Goal: Information Seeking & Learning: Learn about a topic

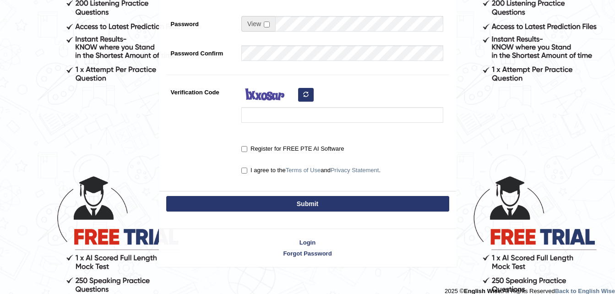
scroll to position [243, 0]
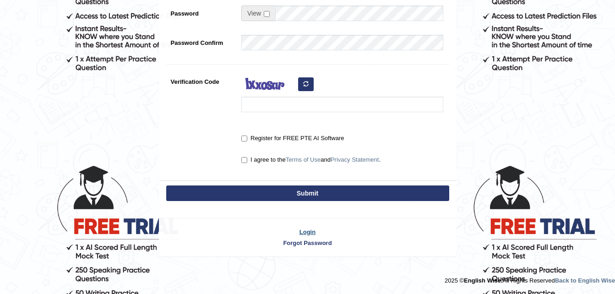
click at [310, 232] on link "Login" at bounding box center [307, 232] width 297 height 9
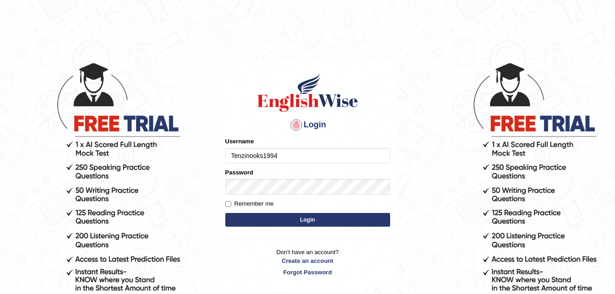
type input "Tenzinooks1994"
click at [228, 204] on input "Remember me" at bounding box center [228, 204] width 6 height 6
checkbox input "true"
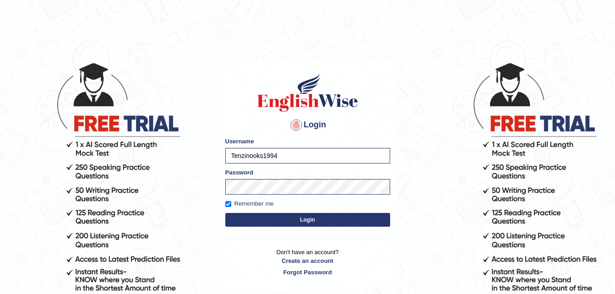
click at [286, 220] on button "Login" at bounding box center [307, 220] width 165 height 14
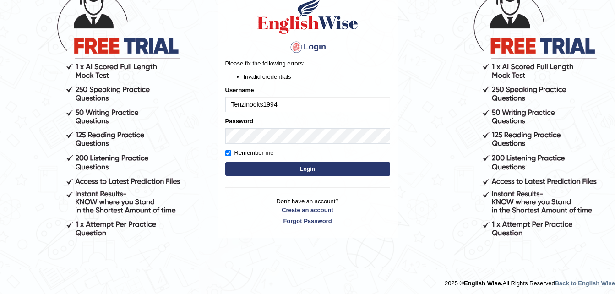
scroll to position [80, 0]
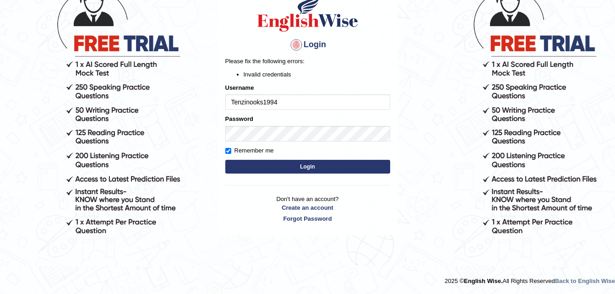
click at [299, 166] on button "Login" at bounding box center [307, 167] width 165 height 14
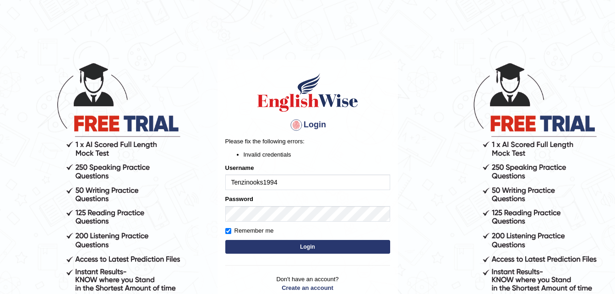
click at [258, 181] on input "Tenzinooks1994" at bounding box center [307, 183] width 165 height 16
type input "Tenzinokks1994"
click at [321, 250] on button "Login" at bounding box center [307, 247] width 165 height 14
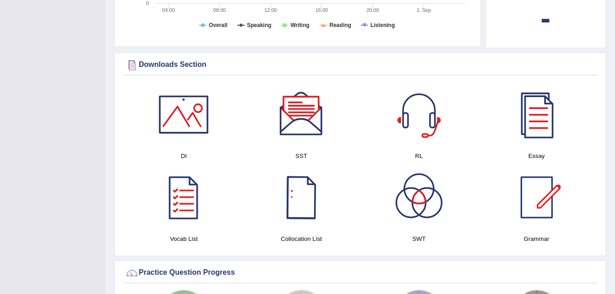
scroll to position [468, 0]
click at [529, 128] on div at bounding box center [537, 114] width 64 height 64
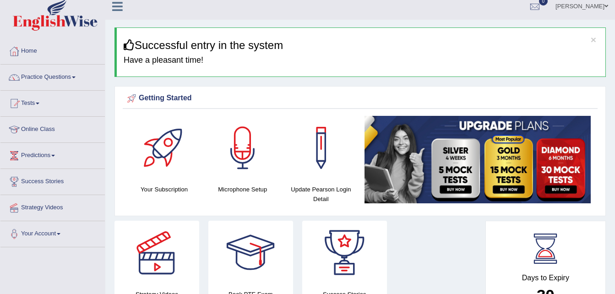
scroll to position [6, 0]
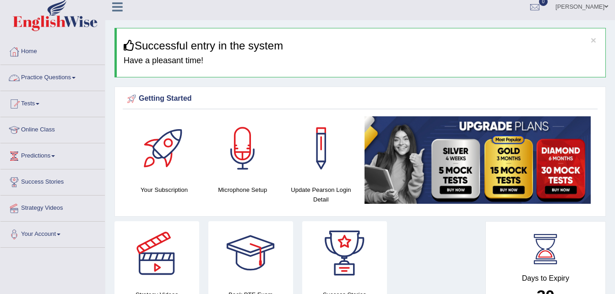
click at [77, 76] on link "Practice Questions" at bounding box center [52, 76] width 104 height 23
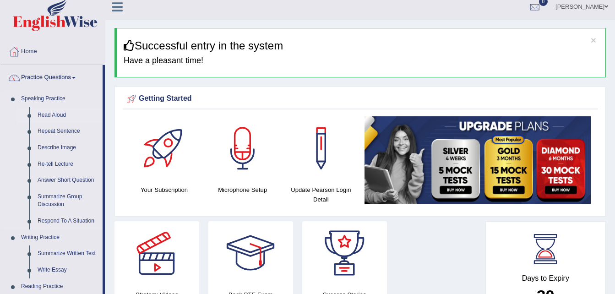
click at [60, 115] on link "Read Aloud" at bounding box center [67, 115] width 69 height 16
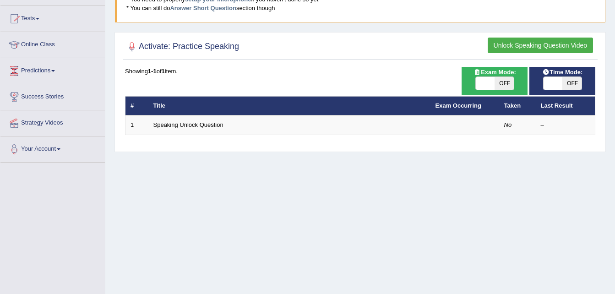
scroll to position [90, 0]
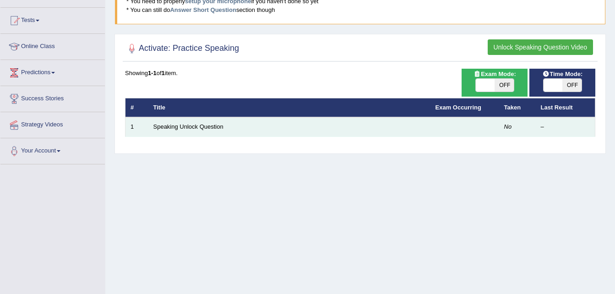
click at [539, 126] on td "–" at bounding box center [566, 126] width 60 height 19
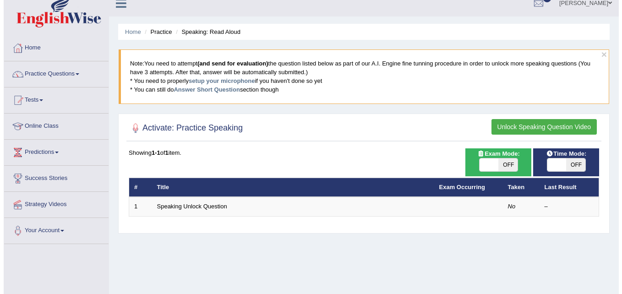
scroll to position [10, 0]
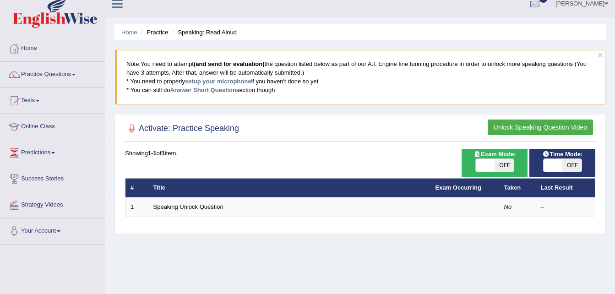
click at [515, 192] on th "Taken" at bounding box center [517, 187] width 37 height 19
click at [496, 165] on span "OFF" at bounding box center [504, 165] width 19 height 13
checkbox input "true"
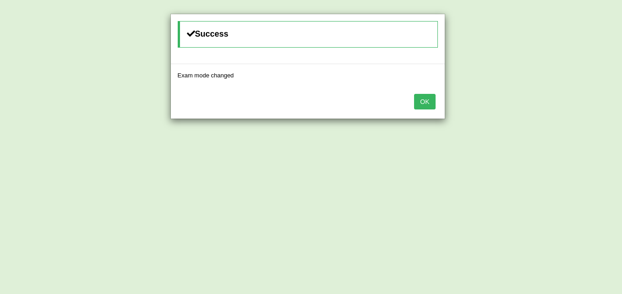
click at [428, 98] on button "OK" at bounding box center [424, 102] width 21 height 16
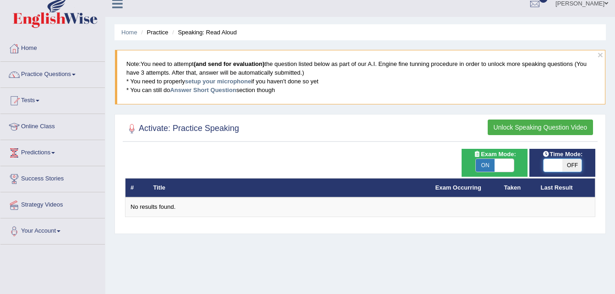
click at [553, 162] on span at bounding box center [553, 165] width 19 height 13
checkbox input "true"
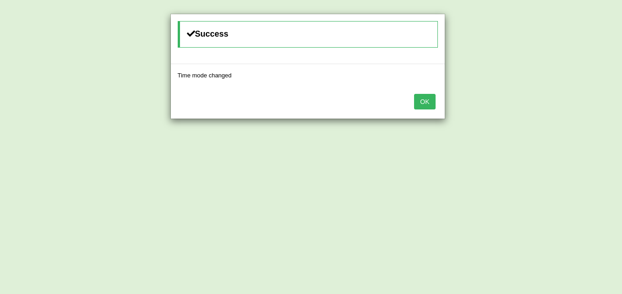
click at [421, 102] on button "OK" at bounding box center [424, 102] width 21 height 16
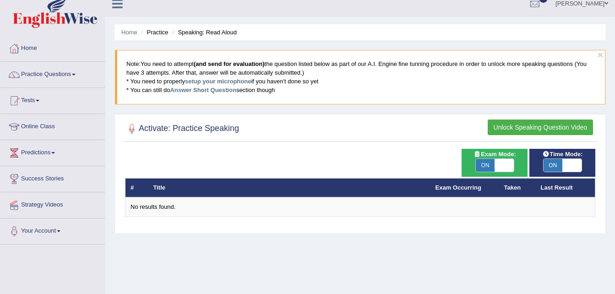
click at [516, 123] on button "Unlock Speaking Question Video" at bounding box center [540, 128] width 105 height 16
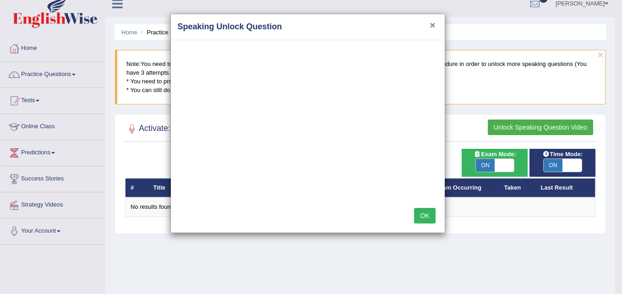
click at [432, 27] on button "×" at bounding box center [432, 25] width 5 height 10
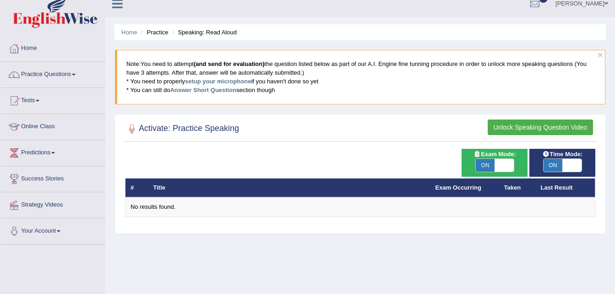
click at [269, 187] on th "Title" at bounding box center [289, 187] width 282 height 19
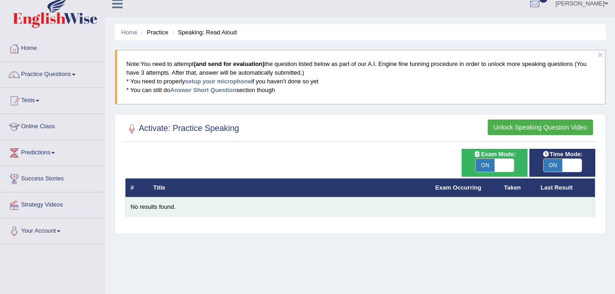
click at [151, 211] on div "No results found." at bounding box center [360, 207] width 459 height 9
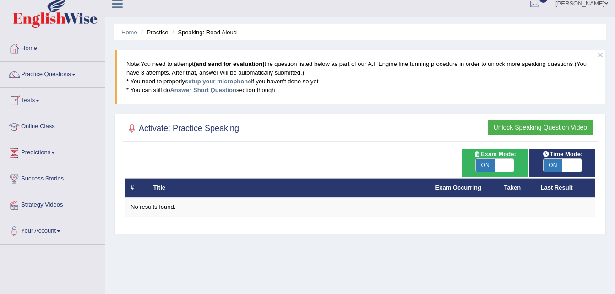
click at [36, 102] on link "Tests" at bounding box center [52, 99] width 104 height 23
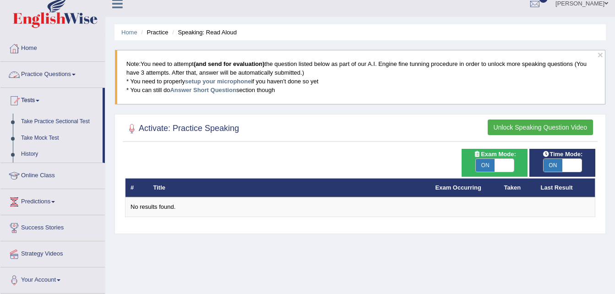
click at [45, 72] on link "Practice Questions" at bounding box center [52, 73] width 104 height 23
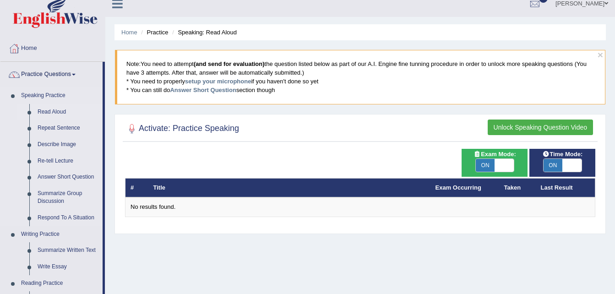
click at [57, 115] on link "Read Aloud" at bounding box center [67, 112] width 69 height 16
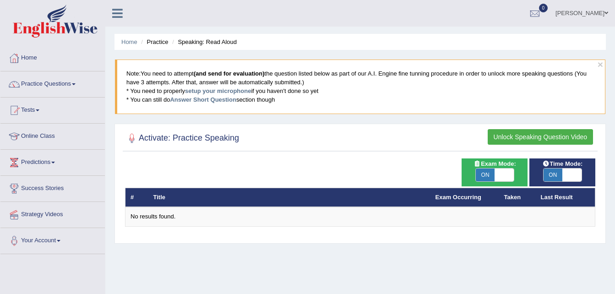
click at [514, 140] on button "Unlock Speaking Question Video" at bounding box center [540, 137] width 105 height 16
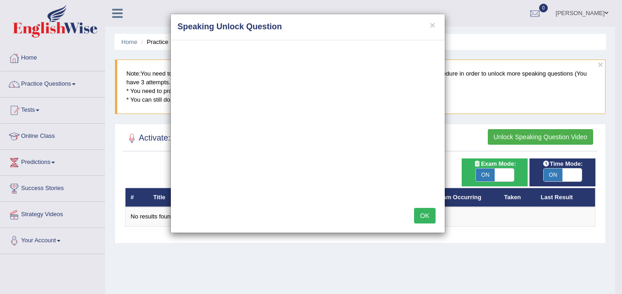
click at [104, 162] on div "× Speaking Unlock Question OK" at bounding box center [311, 147] width 622 height 294
click at [432, 27] on button "×" at bounding box center [432, 25] width 5 height 10
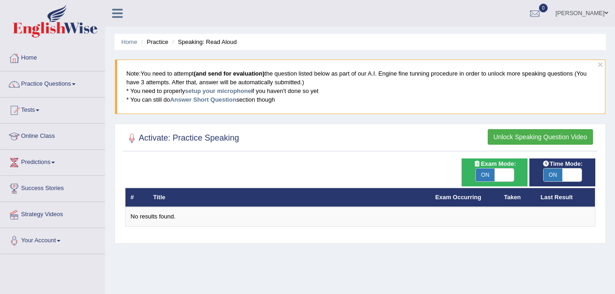
click at [155, 201] on th "Title" at bounding box center [289, 197] width 282 height 19
click at [33, 64] on link "Home" at bounding box center [52, 56] width 104 height 23
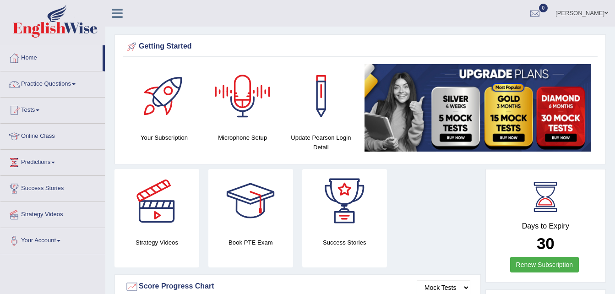
click at [249, 114] on div at bounding box center [243, 96] width 64 height 64
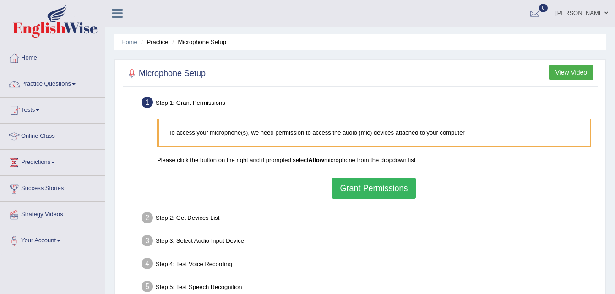
click at [369, 187] on button "Grant Permissions" at bounding box center [373, 188] width 83 height 21
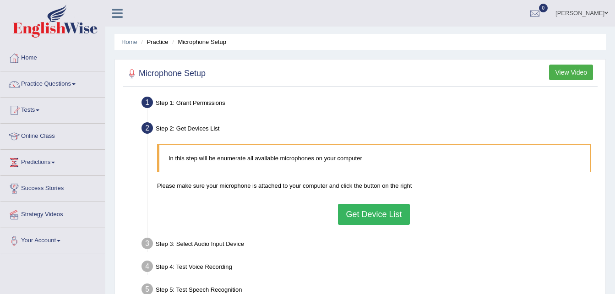
click at [364, 219] on button "Get Device List" at bounding box center [373, 214] width 71 height 21
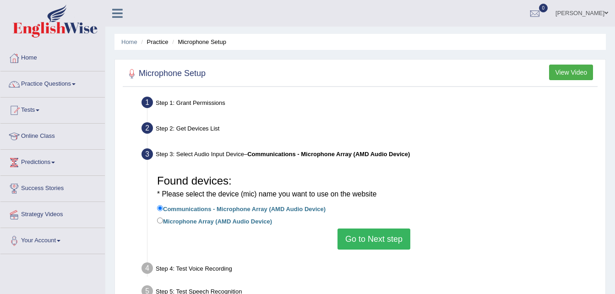
click at [416, 194] on div "* Please select the device (mic) name you want to use on the website" at bounding box center [374, 193] width 434 height 12
click at [363, 236] on button "Go to Next step" at bounding box center [374, 239] width 73 height 21
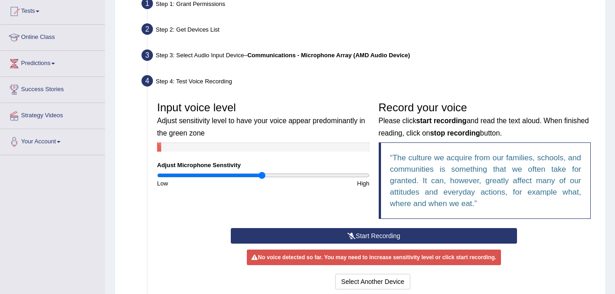
scroll to position [133, 0]
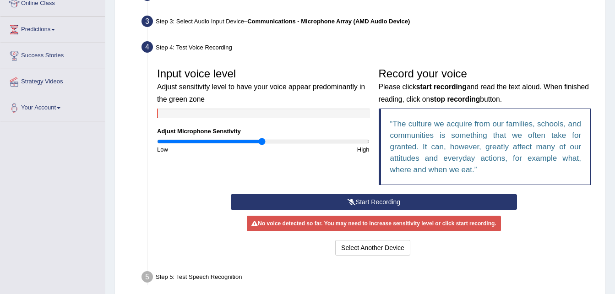
click at [359, 201] on button "Start Recording" at bounding box center [374, 202] width 286 height 16
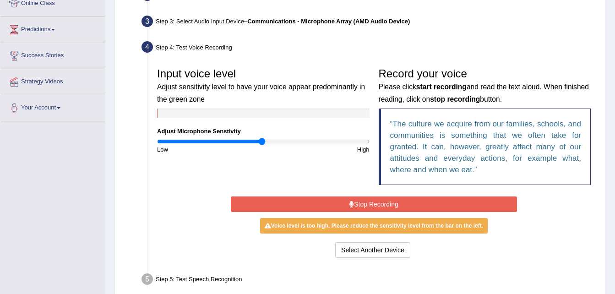
click at [359, 201] on button "Stop Recording" at bounding box center [374, 205] width 286 height 16
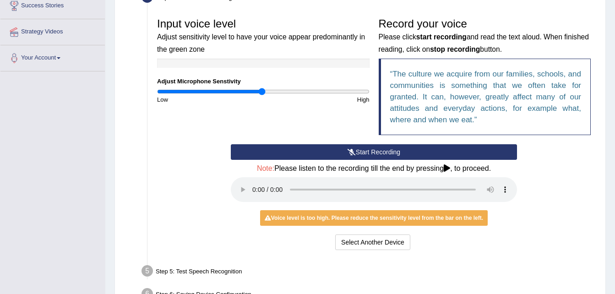
scroll to position [189, 0]
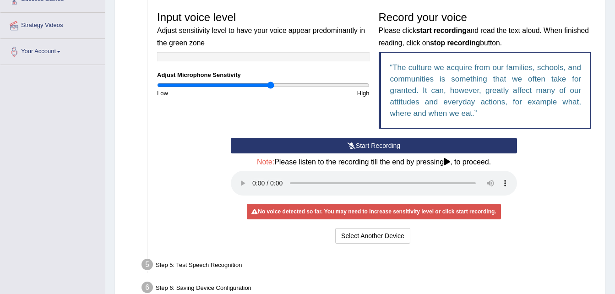
click at [270, 85] on input "range" at bounding box center [263, 85] width 213 height 7
click at [266, 86] on input "range" at bounding box center [263, 85] width 213 height 7
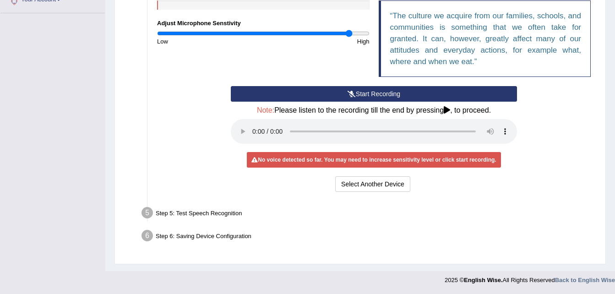
click at [349, 30] on input "range" at bounding box center [263, 33] width 213 height 7
type input "1.98"
click at [363, 34] on input "range" at bounding box center [263, 33] width 213 height 7
click at [353, 183] on button "Select Another Device" at bounding box center [372, 184] width 75 height 16
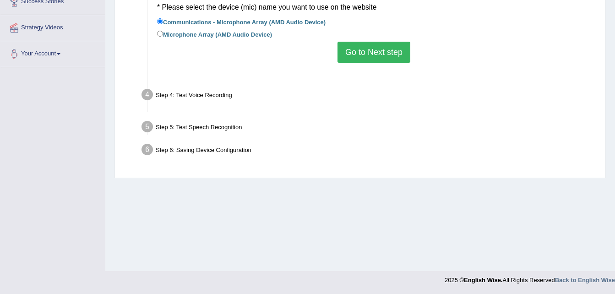
scroll to position [187, 0]
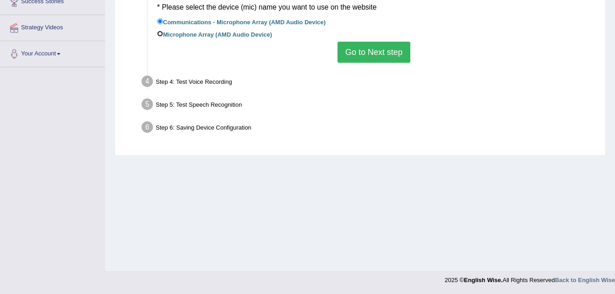
click at [162, 33] on input "Microphone Array (AMD Audio Device)" at bounding box center [160, 34] width 6 height 6
radio input "true"
click at [362, 55] on button "Go to Next step" at bounding box center [374, 52] width 73 height 21
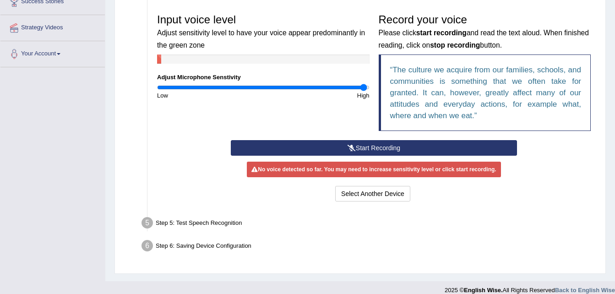
click at [385, 148] on button "Start Recording" at bounding box center [374, 148] width 286 height 16
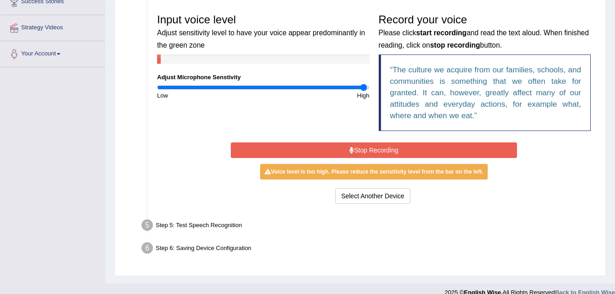
click at [385, 148] on button "Stop Recording" at bounding box center [374, 150] width 286 height 16
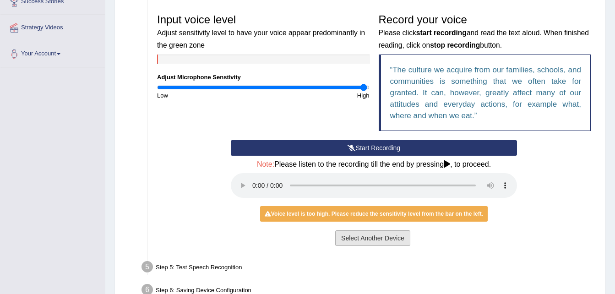
click at [379, 237] on button "Select Another Device" at bounding box center [372, 238] width 75 height 16
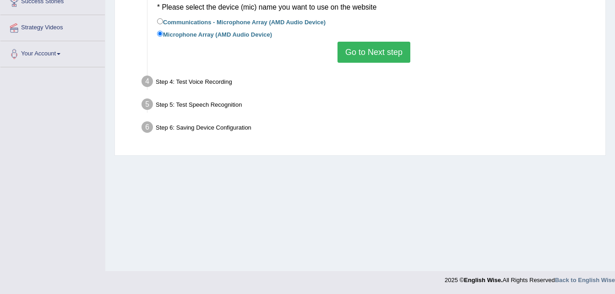
click at [357, 49] on button "Go to Next step" at bounding box center [374, 52] width 73 height 21
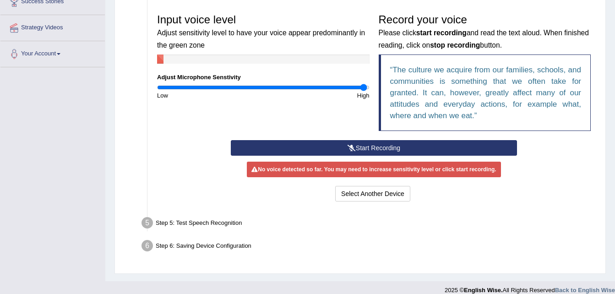
click at [398, 151] on button "Start Recording" at bounding box center [374, 148] width 286 height 16
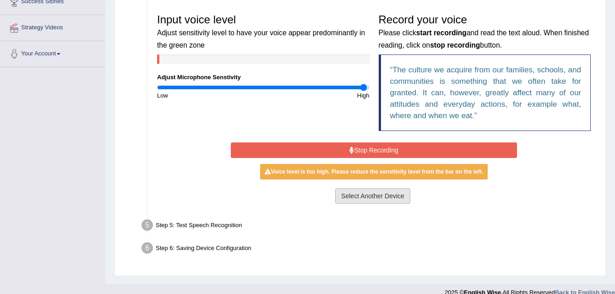
click at [369, 199] on button "Select Another Device" at bounding box center [372, 196] width 75 height 16
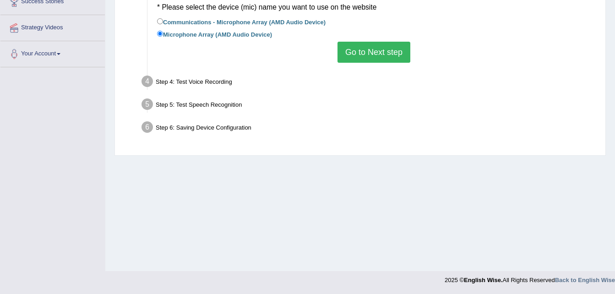
click at [383, 57] on button "Go to Next step" at bounding box center [374, 52] width 73 height 21
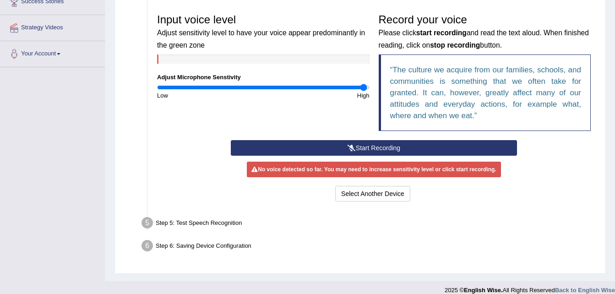
click at [375, 145] on button "Start Recording" at bounding box center [374, 148] width 286 height 16
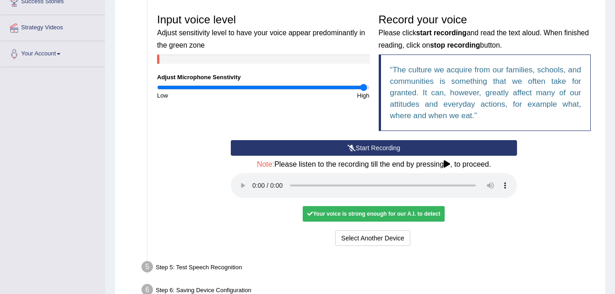
click at [375, 145] on button "Start Recording" at bounding box center [374, 148] width 286 height 16
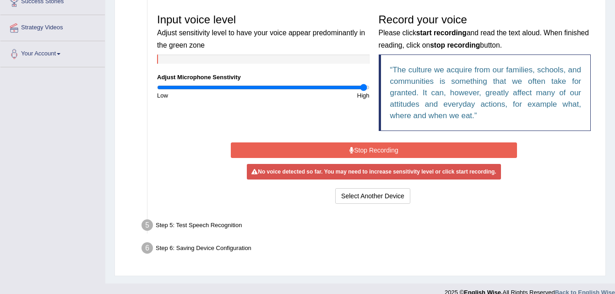
click at [375, 145] on button "Stop Recording" at bounding box center [374, 150] width 286 height 16
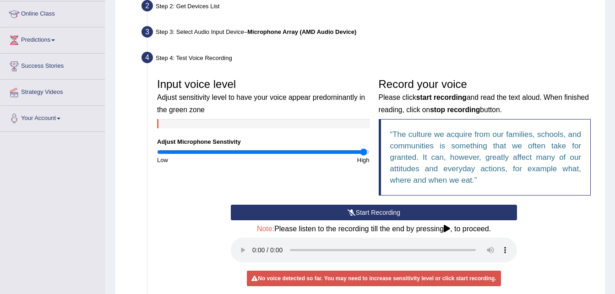
scroll to position [121, 0]
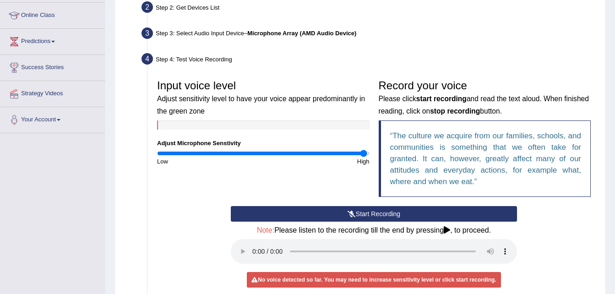
click at [330, 31] on b "Microphone Array (AMD Audio Device)" at bounding box center [301, 33] width 109 height 7
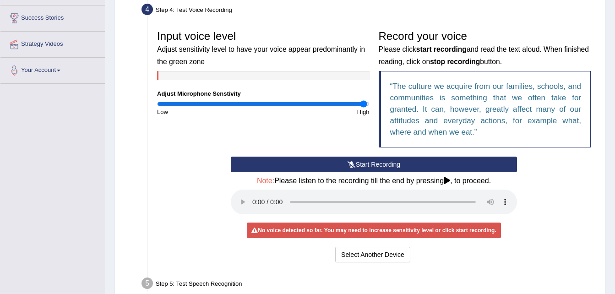
scroll to position [196, 0]
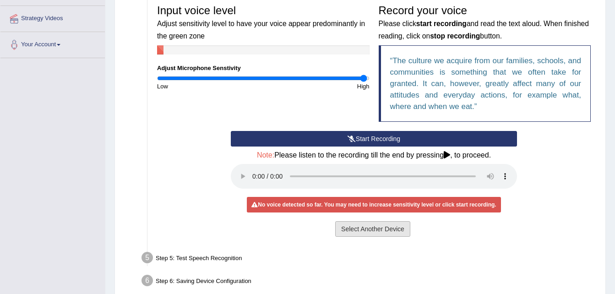
click at [364, 224] on button "Select Another Device" at bounding box center [372, 229] width 75 height 16
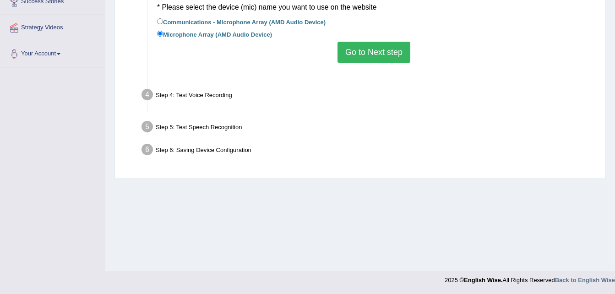
scroll to position [187, 0]
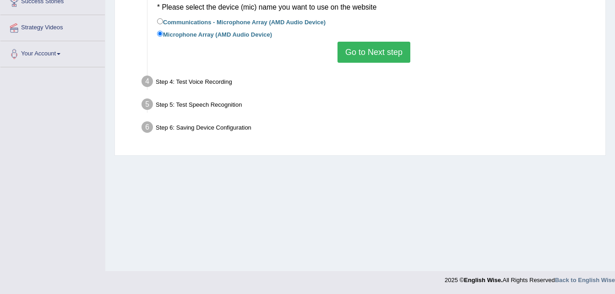
click at [277, 23] on label "Communications - Microphone Array (AMD Audio Device)" at bounding box center [241, 21] width 169 height 10
click at [163, 23] on input "Communications - Microphone Array (AMD Audio Device)" at bounding box center [160, 21] width 6 height 6
radio input "true"
click at [353, 53] on button "Go to Next step" at bounding box center [374, 52] width 73 height 21
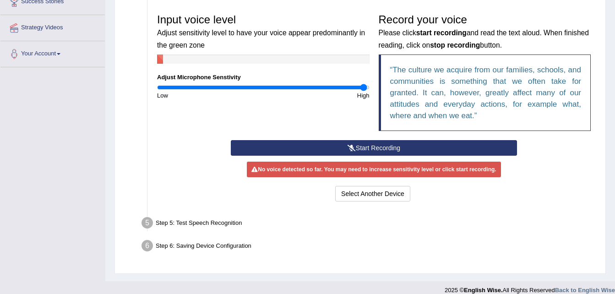
click at [388, 144] on button "Start Recording" at bounding box center [374, 148] width 286 height 16
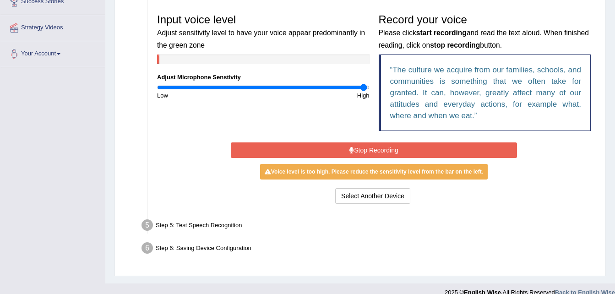
click at [388, 149] on button "Stop Recording" at bounding box center [374, 150] width 286 height 16
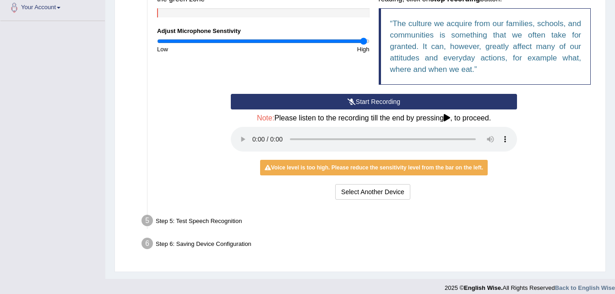
scroll to position [241, 0]
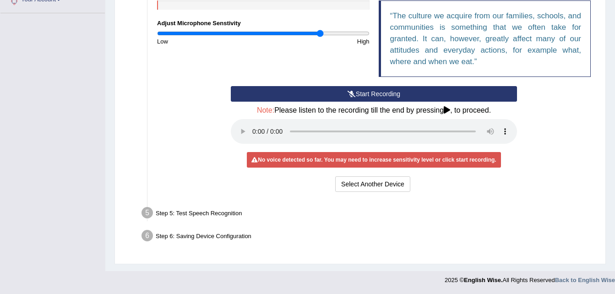
type input "1.56"
click at [321, 33] on input "range" at bounding box center [263, 33] width 213 height 7
click at [362, 184] on button "Select Another Device" at bounding box center [372, 184] width 75 height 16
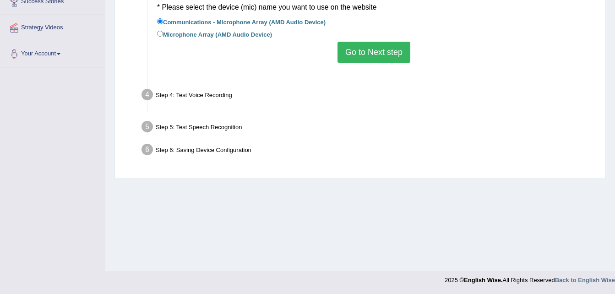
scroll to position [187, 0]
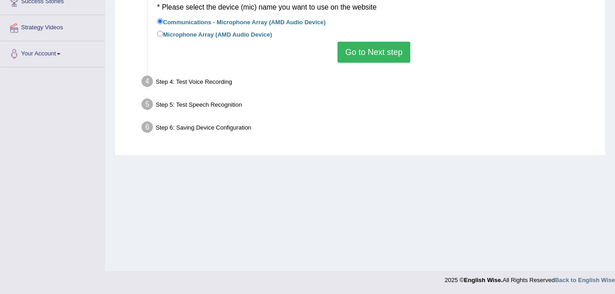
click at [252, 36] on label "Microphone Array (AMD Audio Device)" at bounding box center [214, 34] width 115 height 10
click at [163, 36] on input "Microphone Array (AMD Audio Device)" at bounding box center [160, 34] width 6 height 6
radio input "true"
click at [254, 23] on label "Communications - Microphone Array (AMD Audio Device)" at bounding box center [241, 21] width 169 height 10
click at [163, 23] on input "Communications - Microphone Array (AMD Audio Device)" at bounding box center [160, 21] width 6 height 6
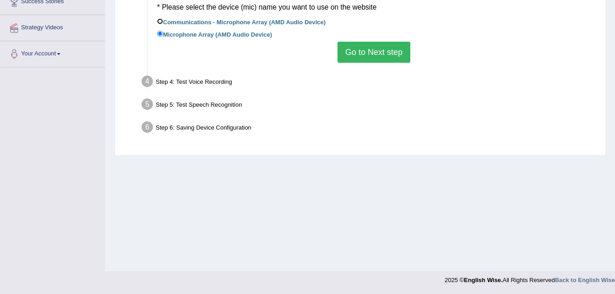
radio input "true"
click at [349, 52] on button "Go to Next step" at bounding box center [374, 52] width 73 height 21
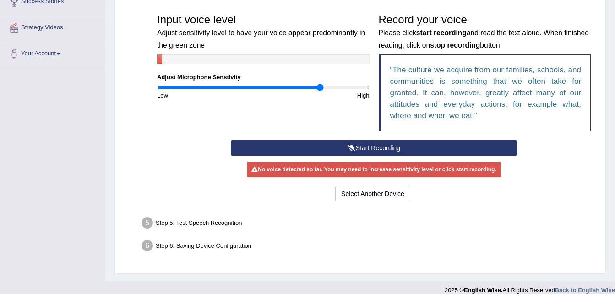
click at [372, 145] on button "Start Recording" at bounding box center [374, 148] width 286 height 16
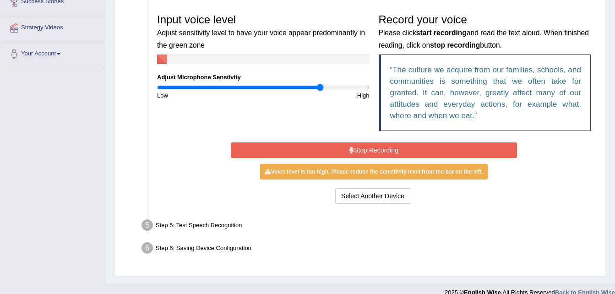
click at [372, 145] on button "Stop Recording" at bounding box center [374, 150] width 286 height 16
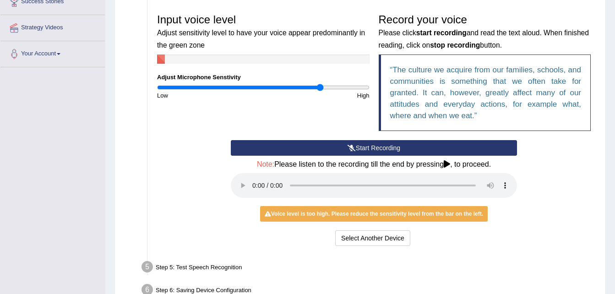
click at [450, 164] on icon at bounding box center [447, 163] width 6 height 7
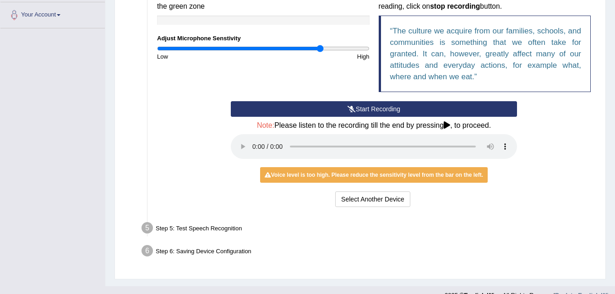
scroll to position [228, 0]
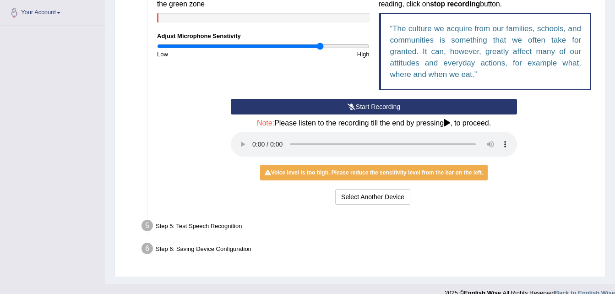
click at [535, 149] on div "Start Recording Stop Recording Note: Please listen to the recording till the en…" at bounding box center [374, 153] width 443 height 108
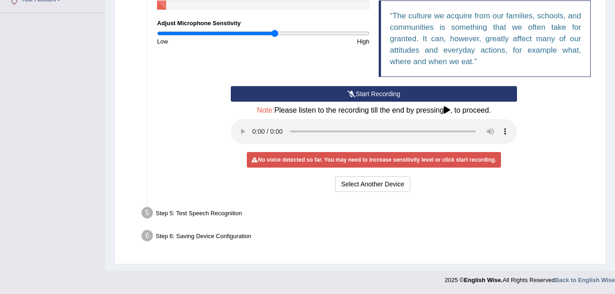
click at [275, 33] on input "range" at bounding box center [263, 33] width 213 height 7
click at [279, 33] on input "range" at bounding box center [263, 33] width 213 height 7
click at [447, 110] on icon at bounding box center [447, 109] width 6 height 7
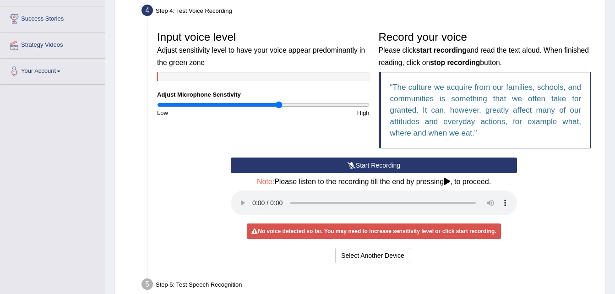
scroll to position [169, 0]
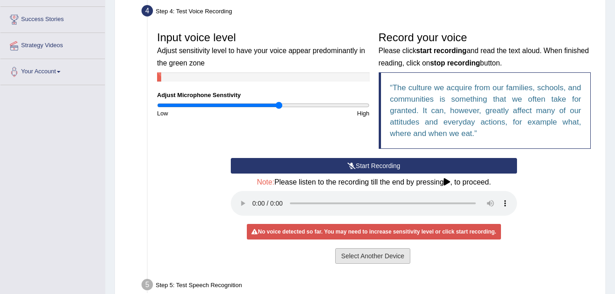
click at [385, 251] on button "Select Another Device" at bounding box center [372, 256] width 75 height 16
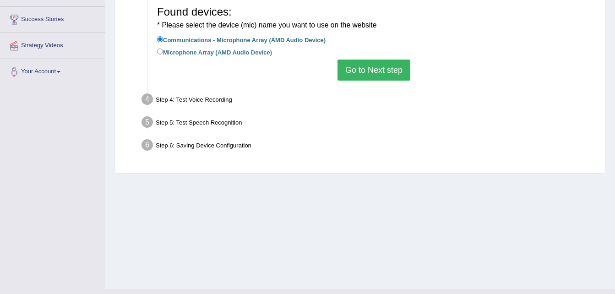
click at [372, 76] on button "Go to Next step" at bounding box center [374, 70] width 73 height 21
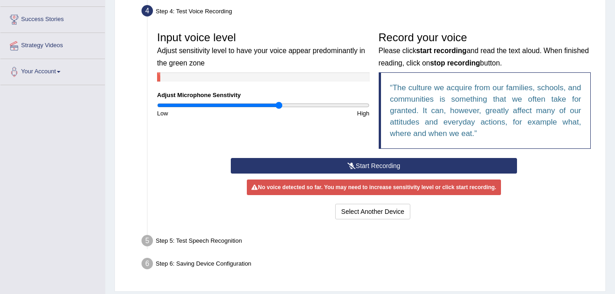
click at [377, 164] on button "Start Recording" at bounding box center [374, 166] width 286 height 16
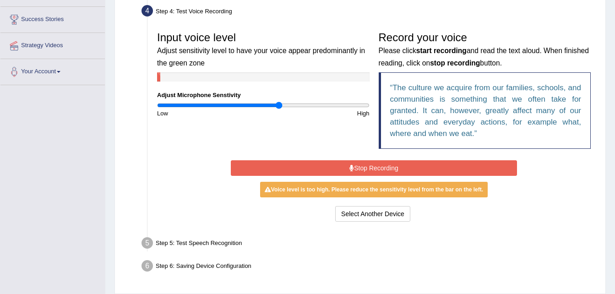
click at [377, 164] on button "Stop Recording" at bounding box center [374, 168] width 286 height 16
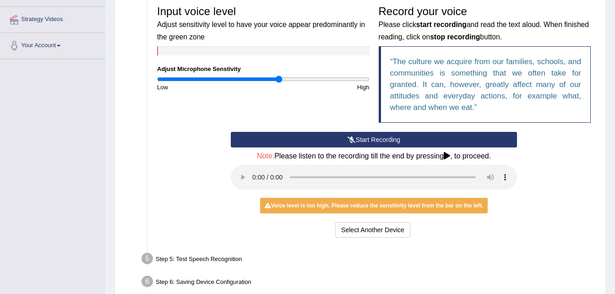
scroll to position [201, 0]
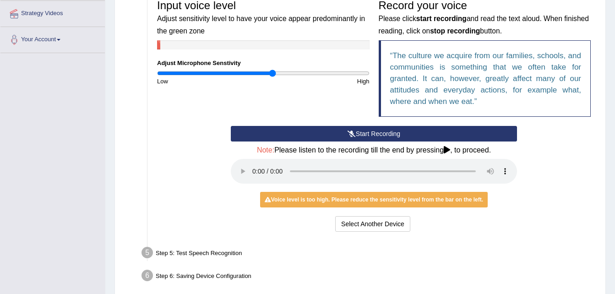
click at [272, 73] on input "range" at bounding box center [263, 73] width 213 height 7
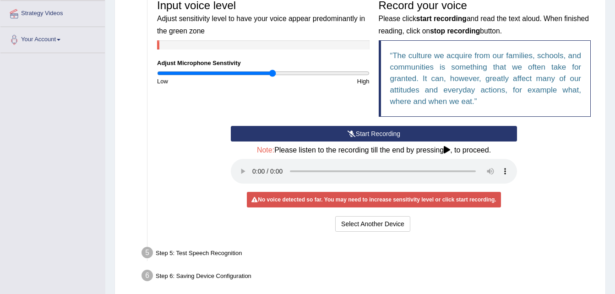
click at [270, 74] on input "range" at bounding box center [263, 73] width 213 height 7
click at [267, 74] on input "range" at bounding box center [263, 73] width 213 height 7
click at [355, 222] on button "Select Another Device" at bounding box center [372, 224] width 75 height 16
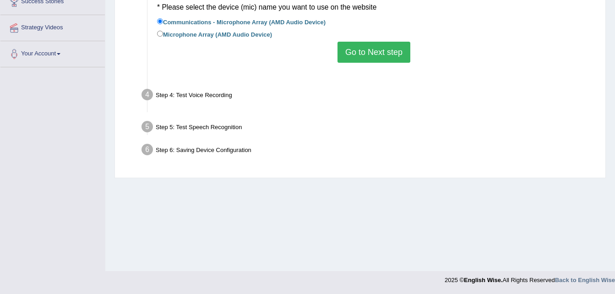
scroll to position [187, 0]
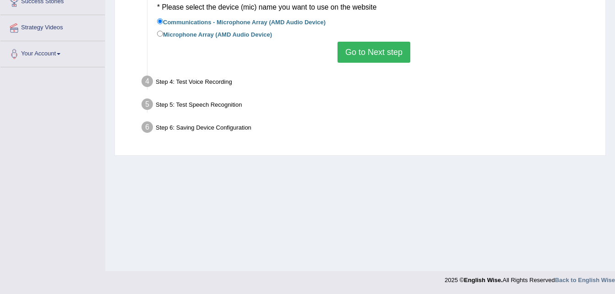
click at [385, 46] on button "Go to Next step" at bounding box center [374, 52] width 73 height 21
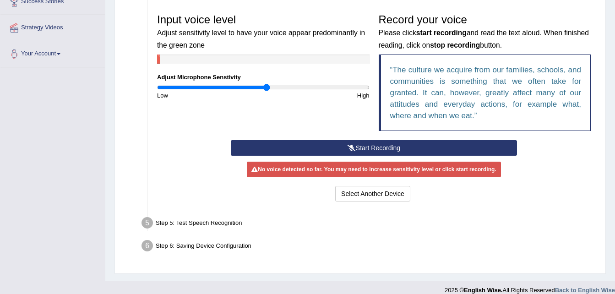
click at [384, 147] on button "Start Recording" at bounding box center [374, 148] width 286 height 16
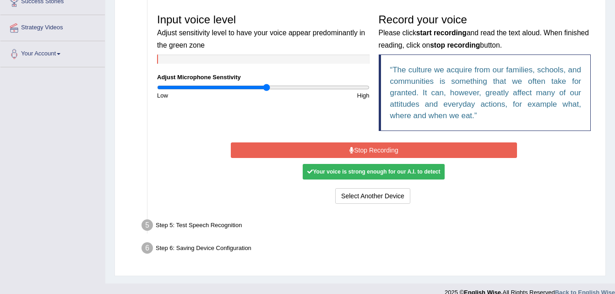
click at [384, 147] on button "Stop Recording" at bounding box center [374, 150] width 286 height 16
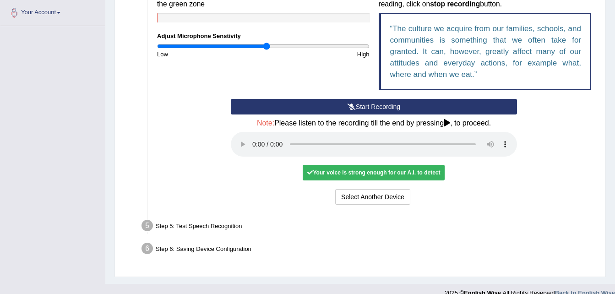
scroll to position [241, 0]
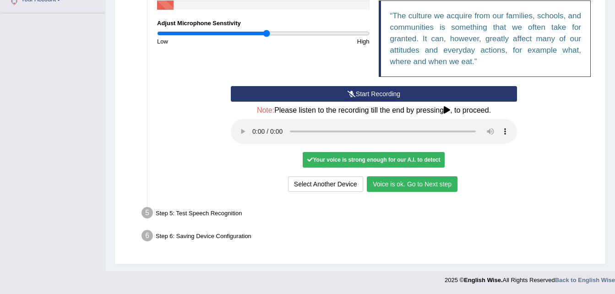
click at [396, 180] on button "Voice is ok. Go to Next step" at bounding box center [412, 184] width 91 height 16
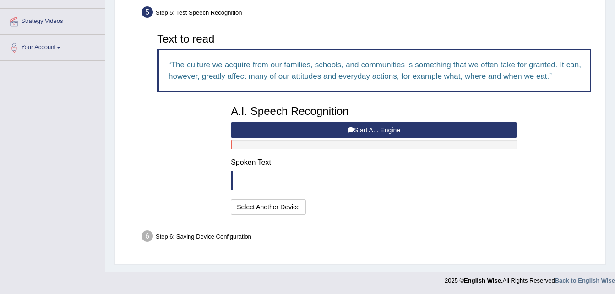
scroll to position [194, 0]
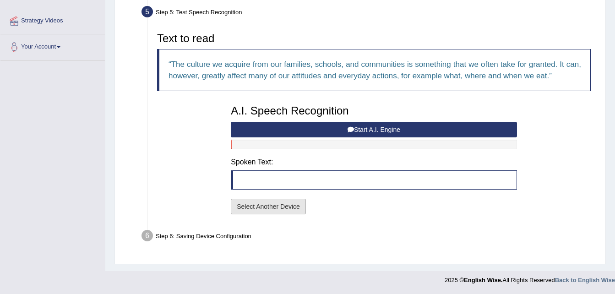
click at [290, 204] on button "Select Another Device" at bounding box center [268, 207] width 75 height 16
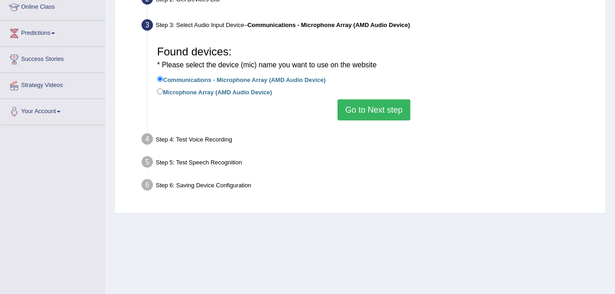
scroll to position [129, 0]
click at [216, 139] on div "Step 4: Test Voice Recording" at bounding box center [369, 141] width 464 height 20
click at [395, 109] on button "Go to Next step" at bounding box center [374, 110] width 73 height 21
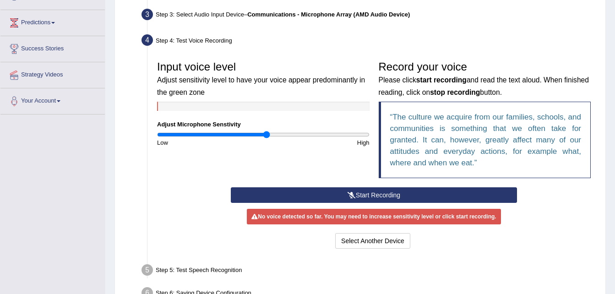
scroll to position [142, 0]
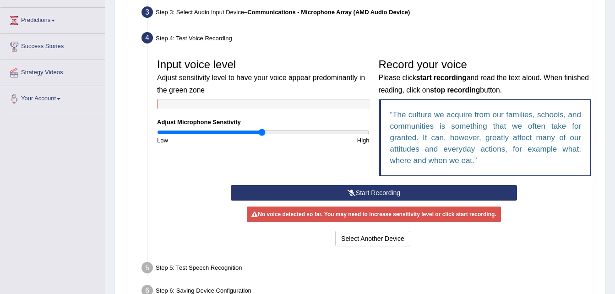
click at [262, 132] on input "range" at bounding box center [263, 132] width 213 height 7
click at [378, 191] on button "Start Recording" at bounding box center [374, 193] width 286 height 16
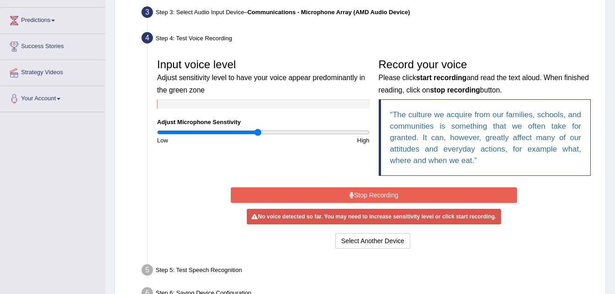
type input "0.96"
click at [257, 132] on input "range" at bounding box center [263, 132] width 213 height 7
click at [350, 195] on icon at bounding box center [352, 195] width 5 height 6
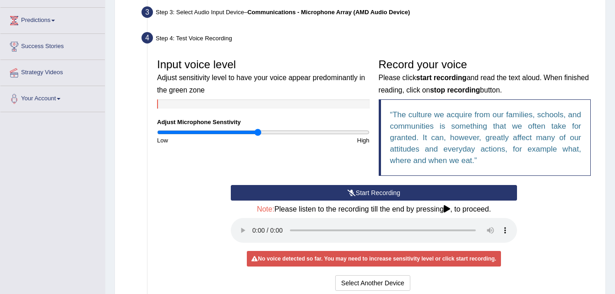
click at [350, 195] on icon at bounding box center [352, 193] width 8 height 6
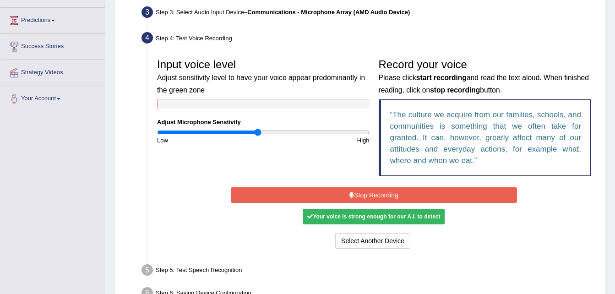
click at [350, 195] on icon at bounding box center [352, 195] width 5 height 6
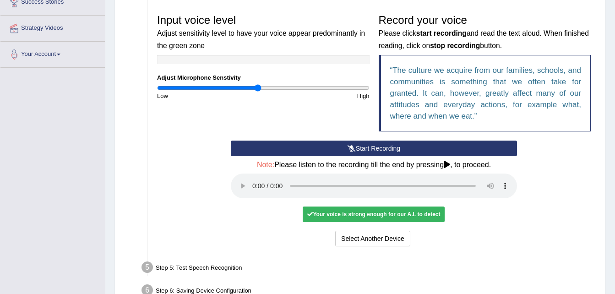
scroll to position [192, 0]
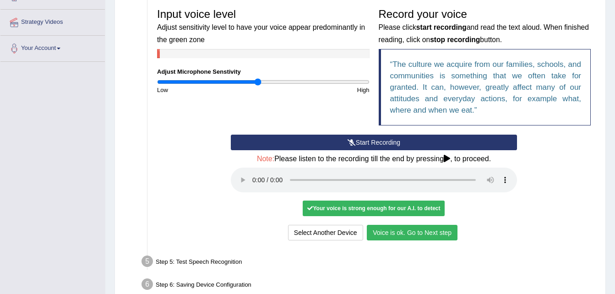
click at [415, 232] on button "Voice is ok. Go to Next step" at bounding box center [412, 233] width 91 height 16
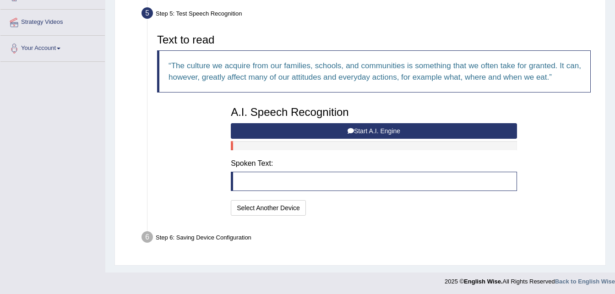
click at [320, 174] on blockquote at bounding box center [374, 181] width 286 height 19
click at [251, 182] on blockquote at bounding box center [374, 181] width 286 height 19
click at [424, 132] on button "Start A.I. Engine" at bounding box center [374, 131] width 286 height 16
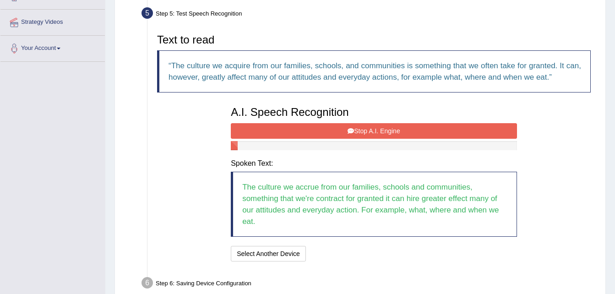
click at [388, 131] on button "Stop A.I. Engine" at bounding box center [374, 131] width 286 height 16
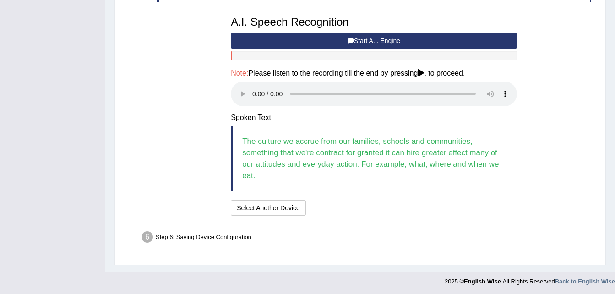
scroll to position [284, 0]
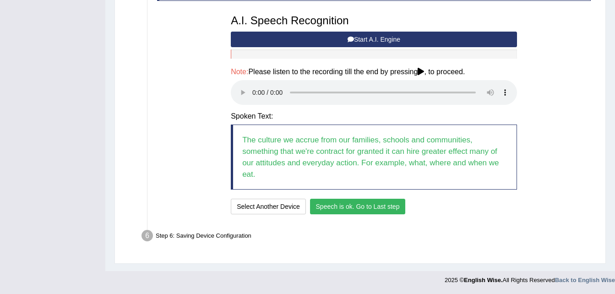
click at [383, 209] on button "Speech is ok. Go to Last step" at bounding box center [358, 207] width 96 height 16
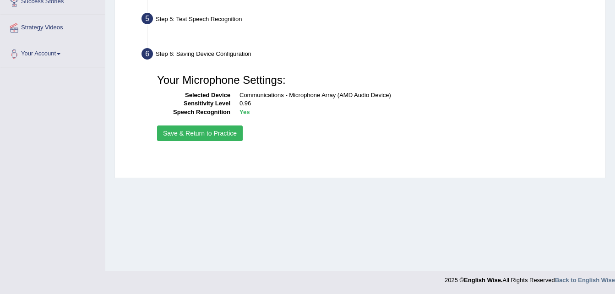
scroll to position [187, 0]
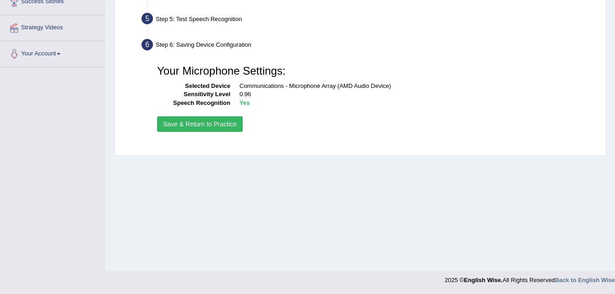
click at [218, 120] on button "Save & Return to Practice" at bounding box center [200, 124] width 86 height 16
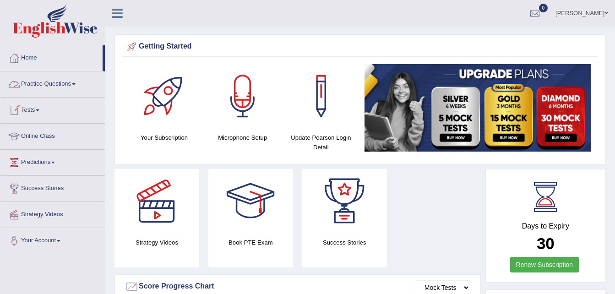
click at [48, 81] on link "Practice Questions" at bounding box center [52, 82] width 104 height 23
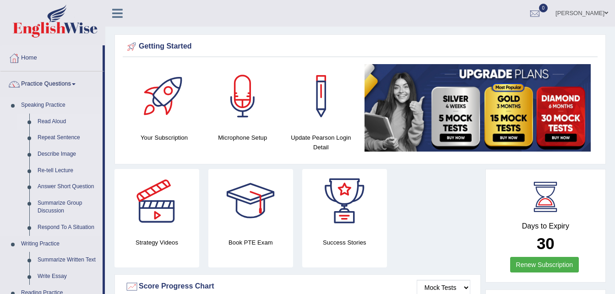
click at [48, 122] on link "Read Aloud" at bounding box center [67, 122] width 69 height 16
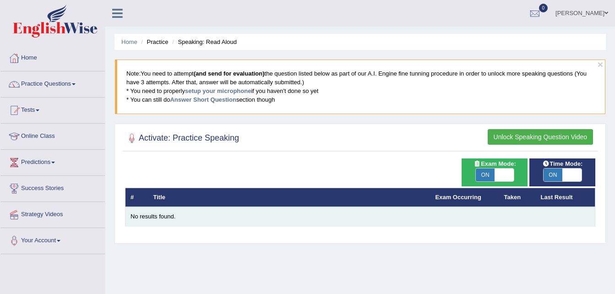
click at [164, 220] on div "No results found." at bounding box center [360, 217] width 459 height 9
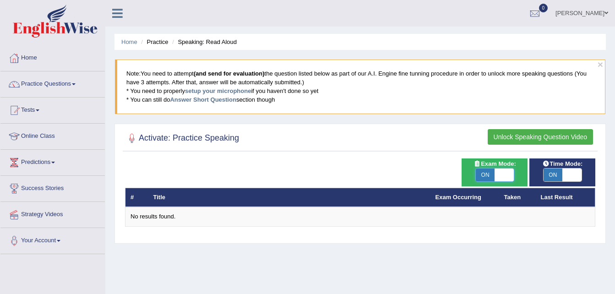
click at [498, 177] on span at bounding box center [504, 175] width 19 height 13
checkbox input "false"
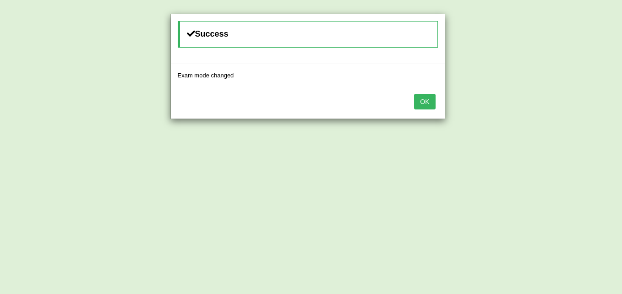
click at [428, 99] on button "OK" at bounding box center [424, 102] width 21 height 16
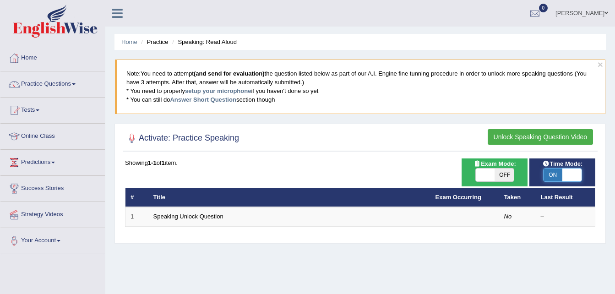
click at [567, 176] on span at bounding box center [572, 175] width 19 height 13
checkbox input "false"
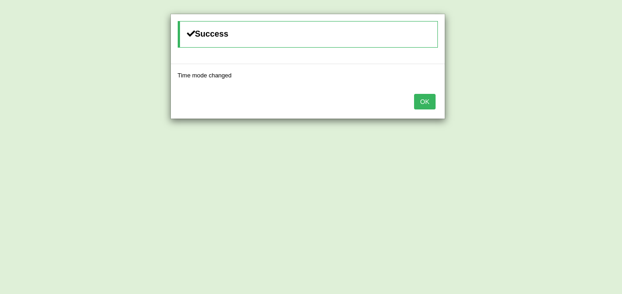
click at [433, 106] on button "OK" at bounding box center [424, 102] width 21 height 16
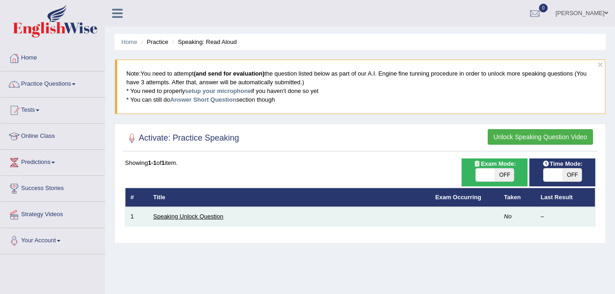
click at [205, 216] on link "Speaking Unlock Question" at bounding box center [188, 216] width 70 height 7
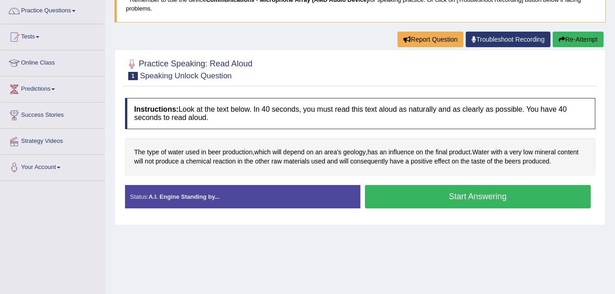
scroll to position [76, 0]
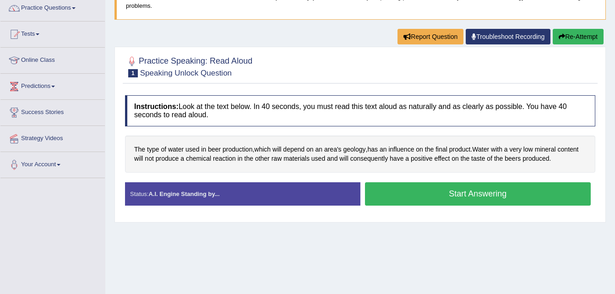
click at [409, 196] on button "Start Answering" at bounding box center [478, 193] width 226 height 23
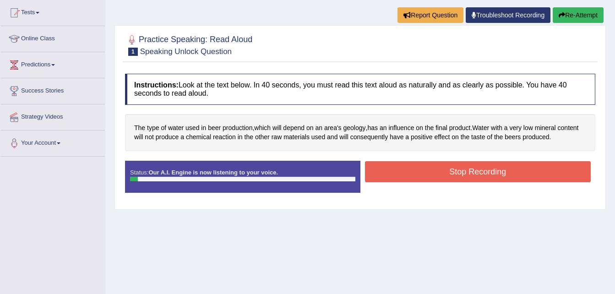
scroll to position [98, 0]
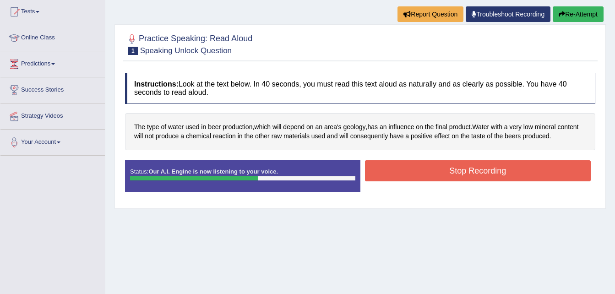
click at [430, 166] on button "Stop Recording" at bounding box center [478, 170] width 226 height 21
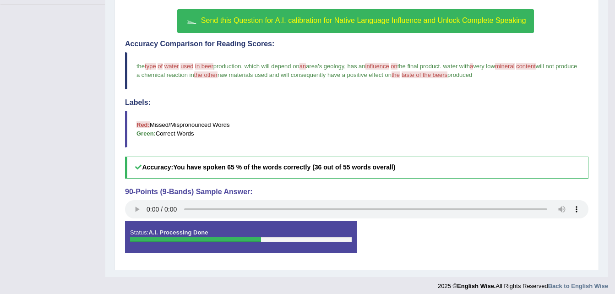
scroll to position [255, 0]
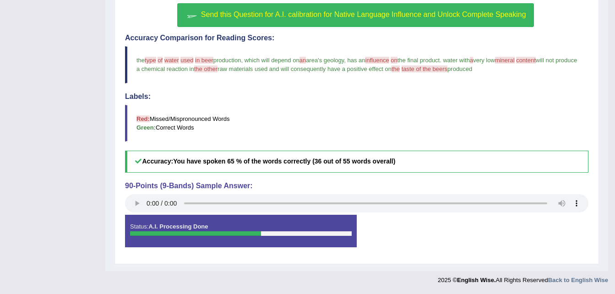
click at [234, 233] on div at bounding box center [195, 233] width 131 height 5
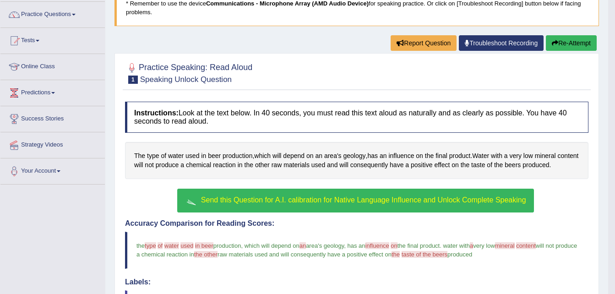
scroll to position [0, 0]
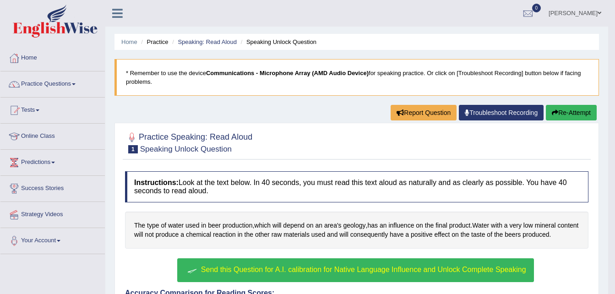
click at [580, 113] on button "Re-Attempt" at bounding box center [571, 113] width 51 height 16
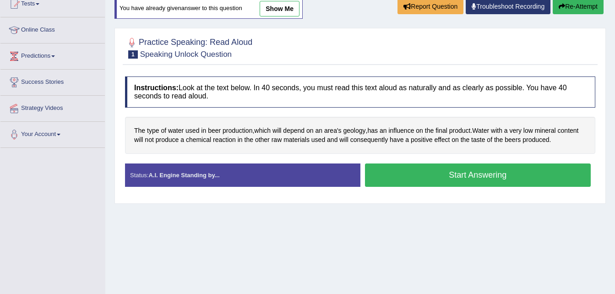
scroll to position [107, 0]
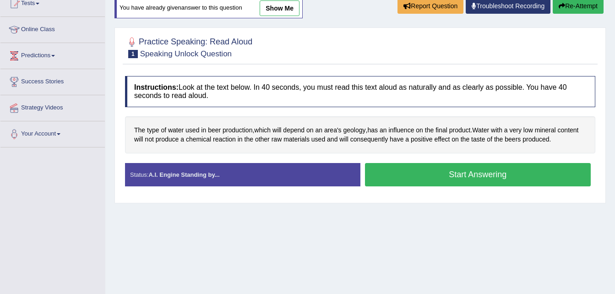
click at [455, 178] on button "Start Answering" at bounding box center [478, 174] width 226 height 23
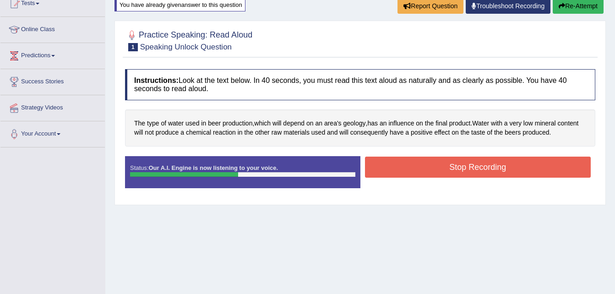
click at [459, 169] on button "Stop Recording" at bounding box center [478, 167] width 226 height 21
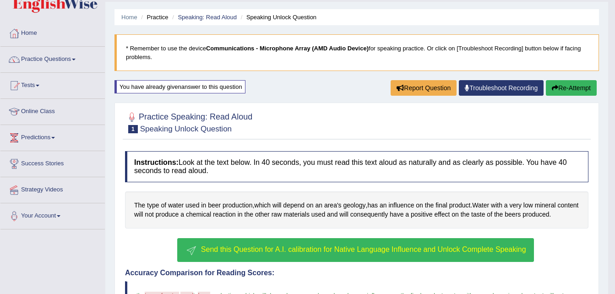
scroll to position [24, 0]
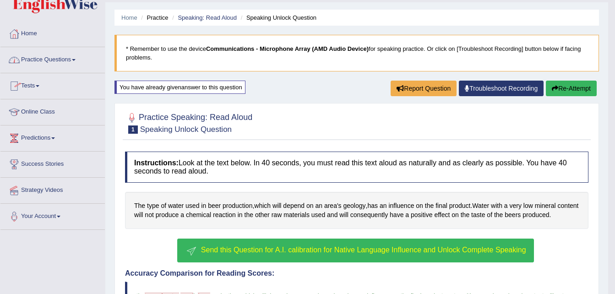
click at [65, 60] on link "Practice Questions" at bounding box center [52, 58] width 104 height 23
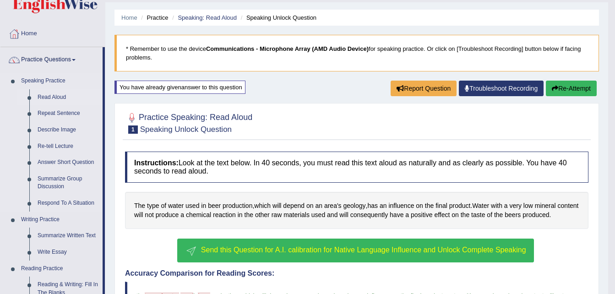
click at [55, 99] on link "Read Aloud" at bounding box center [67, 97] width 69 height 16
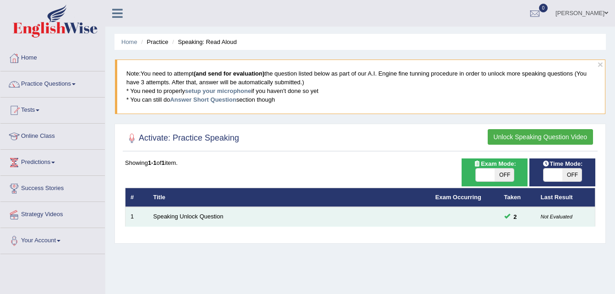
click at [488, 215] on td at bounding box center [465, 216] width 69 height 19
click at [196, 218] on link "Speaking Unlock Question" at bounding box center [188, 216] width 70 height 7
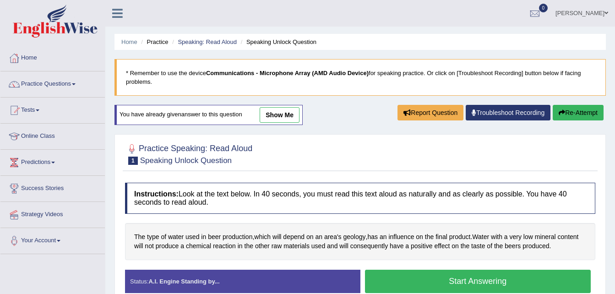
scroll to position [71, 0]
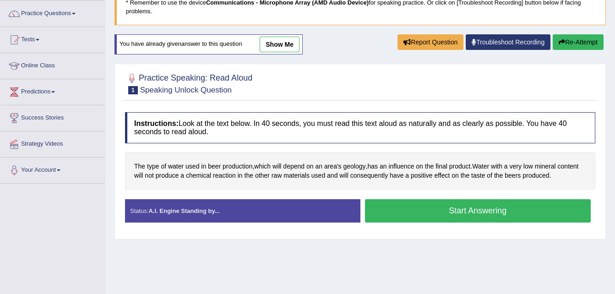
click at [196, 218] on div "Status: A.I. Engine Standing by..." at bounding box center [242, 210] width 235 height 23
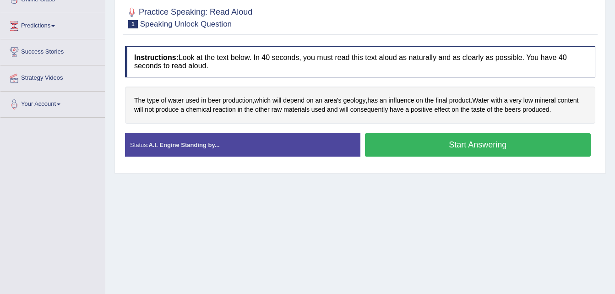
scroll to position [137, 0]
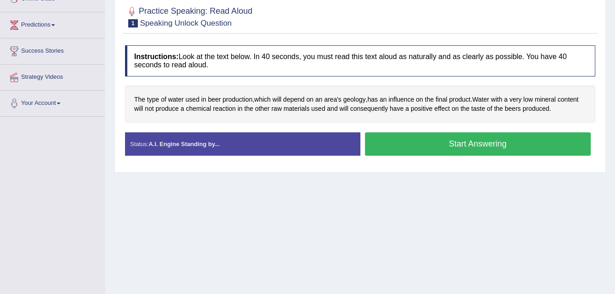
click at [455, 146] on button "Start Answering" at bounding box center [478, 143] width 226 height 23
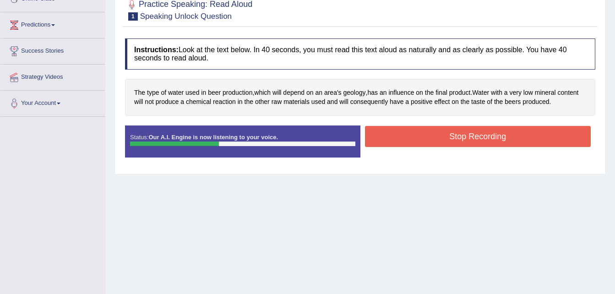
click at [455, 136] on button "Stop Recording" at bounding box center [478, 136] width 226 height 21
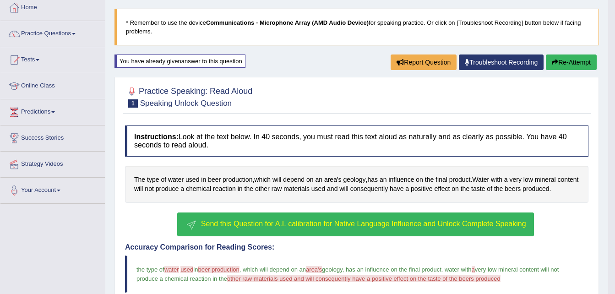
scroll to position [0, 0]
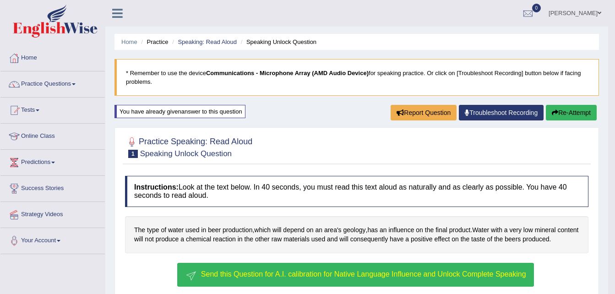
click at [564, 106] on button "Re-Attempt" at bounding box center [571, 113] width 51 height 16
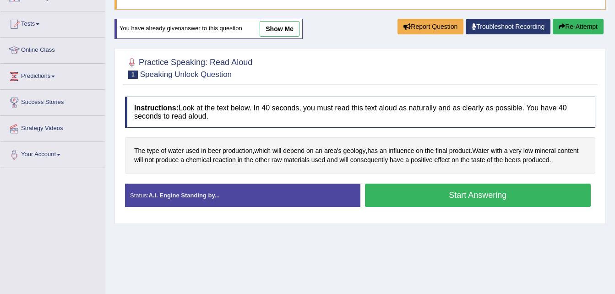
scroll to position [87, 0]
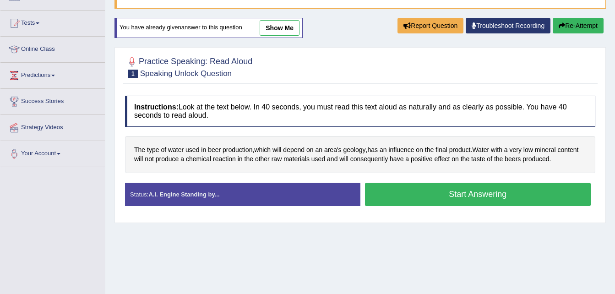
click at [474, 192] on button "Start Answering" at bounding box center [478, 194] width 226 height 23
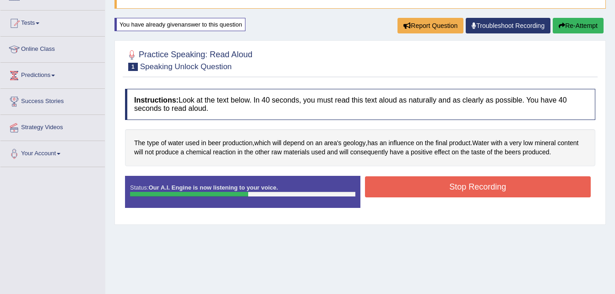
click at [474, 186] on button "Stop Recording" at bounding box center [478, 186] width 226 height 21
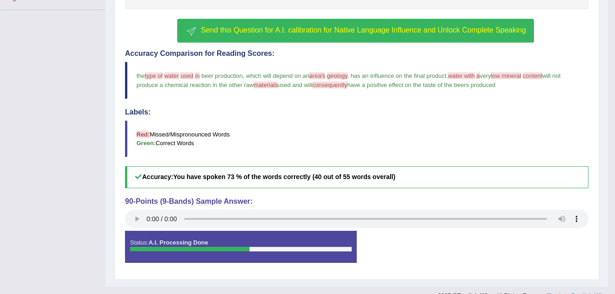
scroll to position [260, 0]
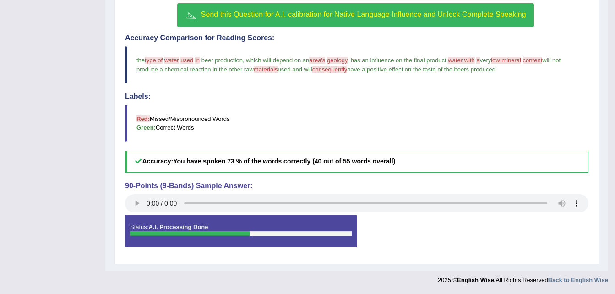
click at [206, 165] on b "You have spoken 73 % of the words correctly (40 out of 55 words overall)" at bounding box center [284, 161] width 222 height 7
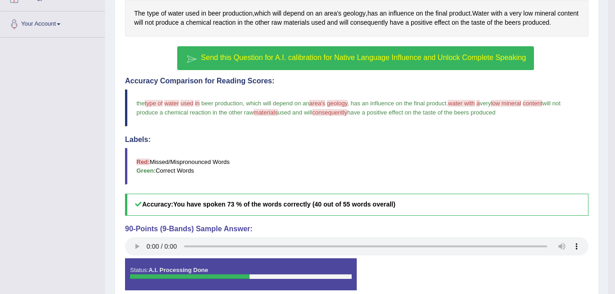
scroll to position [186, 0]
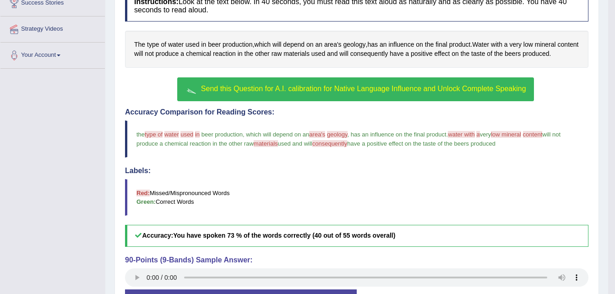
click at [250, 92] on span "Send this Question for A.I. calibration for Native Language Influence and Unloc…" at bounding box center [363, 89] width 325 height 8
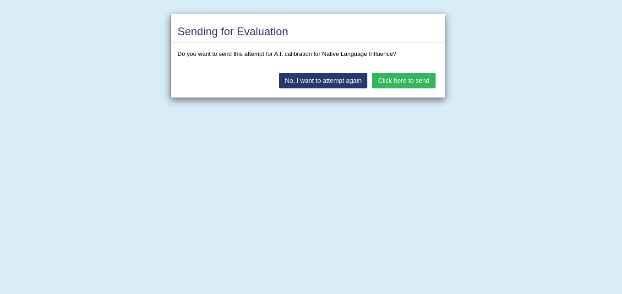
click at [419, 81] on button "Click here to send" at bounding box center [403, 81] width 63 height 16
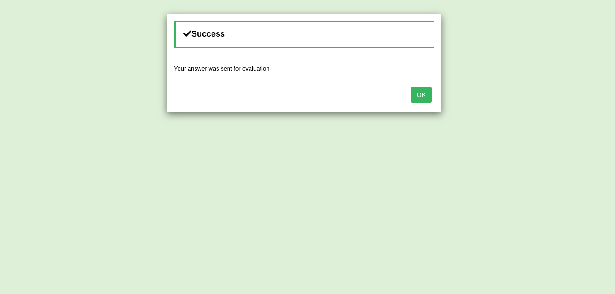
click at [426, 96] on button "OK" at bounding box center [421, 95] width 21 height 16
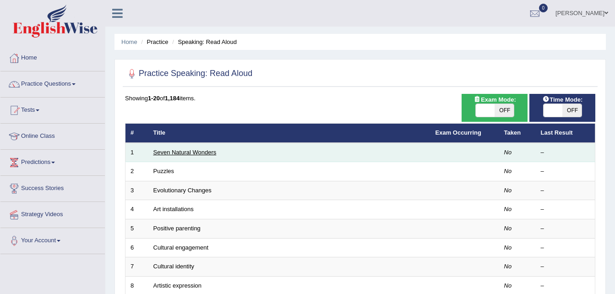
click at [205, 152] on link "Seven Natural Wonders" at bounding box center [184, 152] width 63 height 7
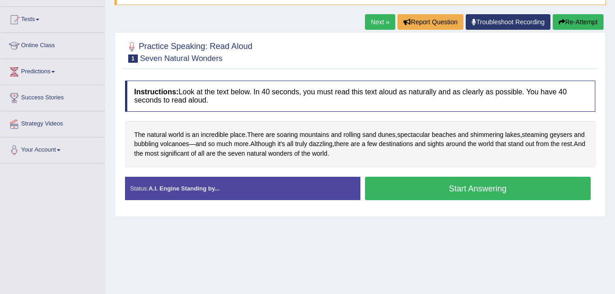
scroll to position [91, 0]
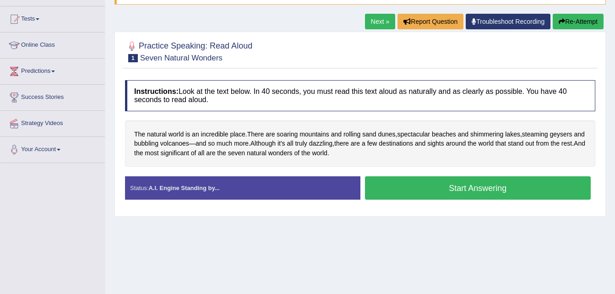
click at [406, 192] on button "Start Answering" at bounding box center [478, 187] width 226 height 23
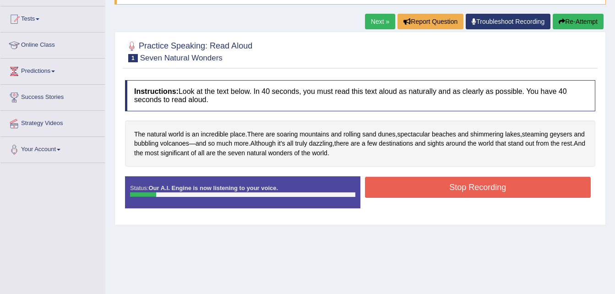
click at [406, 192] on button "Stop Recording" at bounding box center [478, 187] width 226 height 21
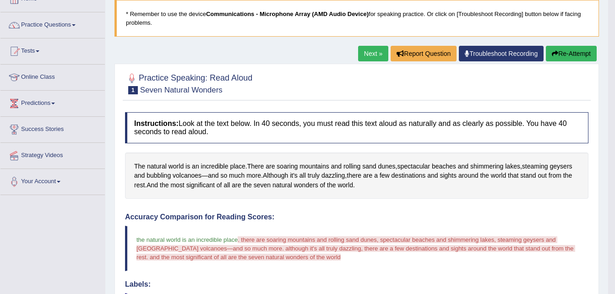
scroll to position [59, 0]
click at [560, 56] on button "Re-Attempt" at bounding box center [571, 54] width 51 height 16
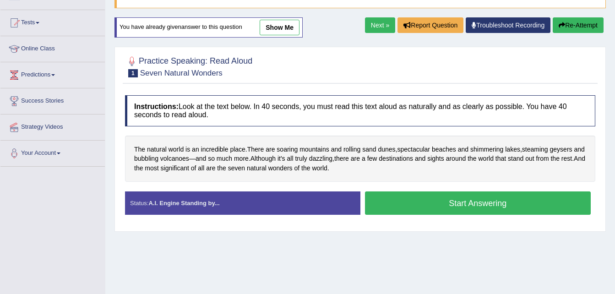
scroll to position [100, 0]
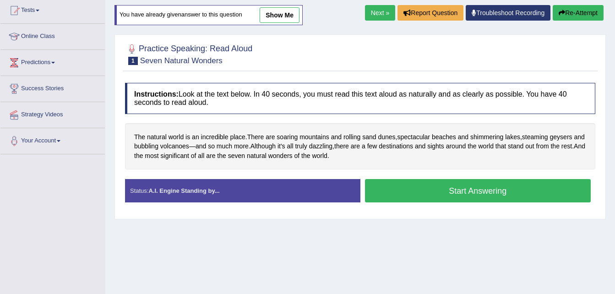
click at [486, 196] on button "Start Answering" at bounding box center [478, 190] width 226 height 23
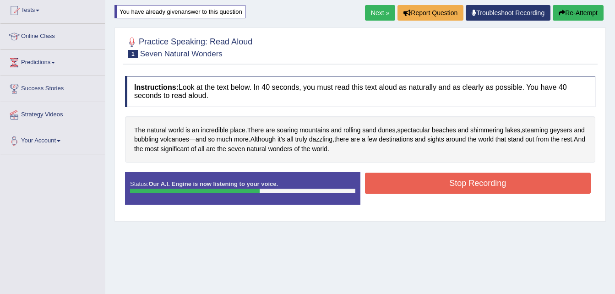
click at [558, 184] on button "Stop Recording" at bounding box center [478, 183] width 226 height 21
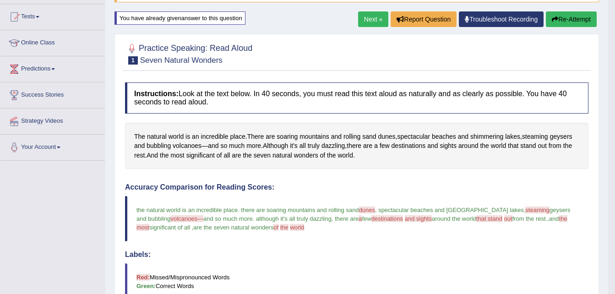
scroll to position [93, 0]
click at [573, 19] on button "Re-Attempt" at bounding box center [571, 20] width 51 height 16
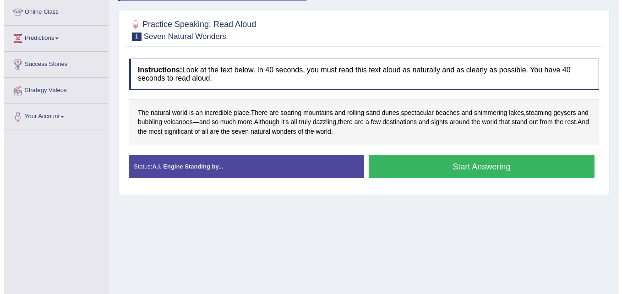
scroll to position [127, 0]
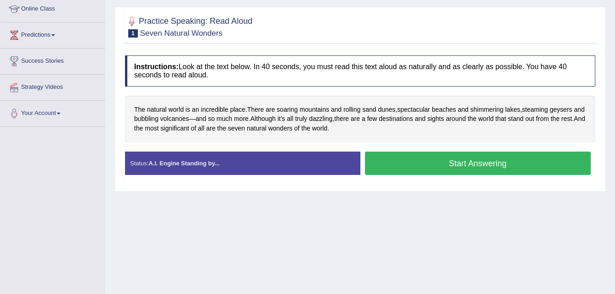
click at [471, 158] on button "Start Answering" at bounding box center [478, 163] width 226 height 23
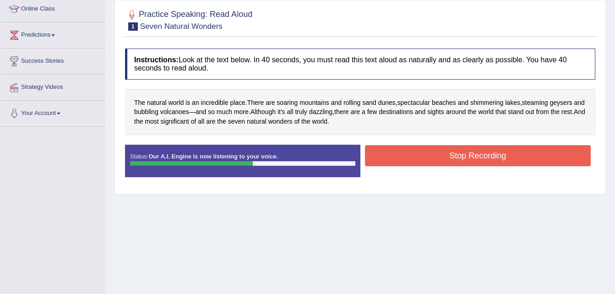
click at [471, 158] on button "Stop Recording" at bounding box center [478, 155] width 226 height 21
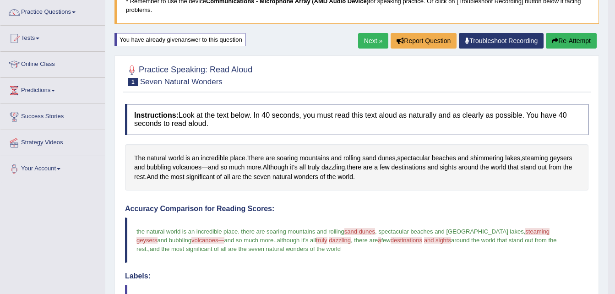
scroll to position [68, 0]
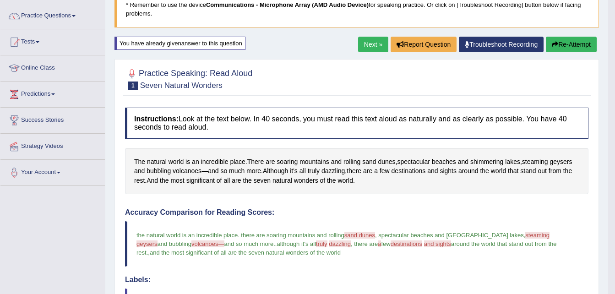
click at [583, 39] on button "Re-Attempt" at bounding box center [571, 45] width 51 height 16
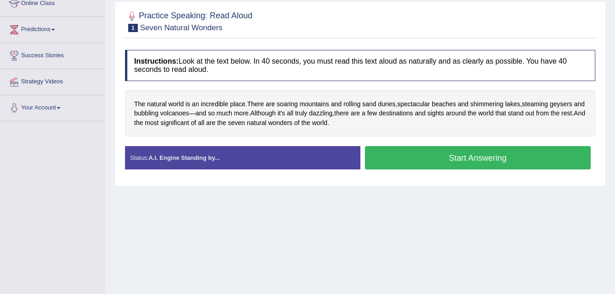
click at [479, 163] on button "Start Answering" at bounding box center [478, 157] width 226 height 23
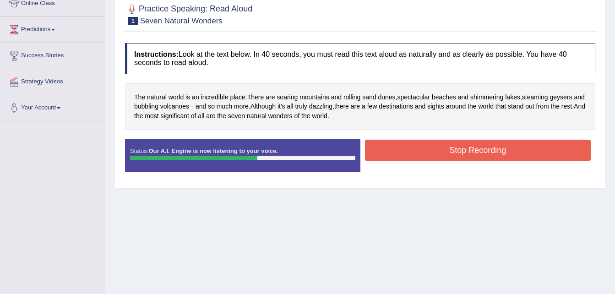
click at [481, 155] on button "Stop Recording" at bounding box center [478, 150] width 226 height 21
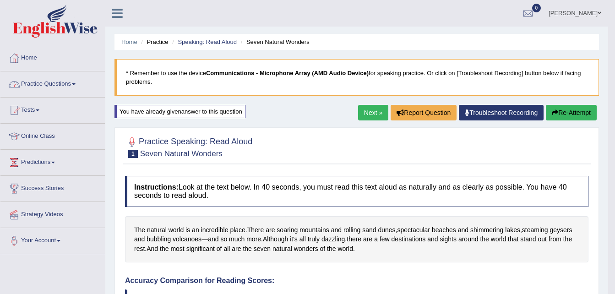
click at [74, 81] on link "Practice Questions" at bounding box center [52, 82] width 104 height 23
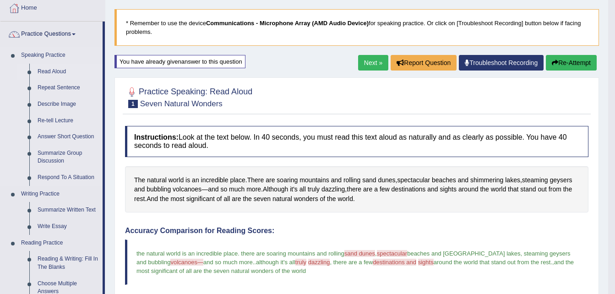
scroll to position [49, 0]
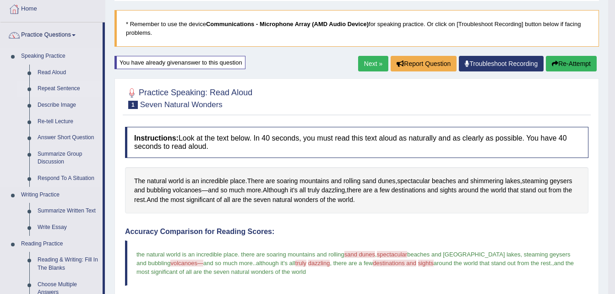
click at [59, 92] on link "Repeat Sentence" at bounding box center [67, 89] width 69 height 16
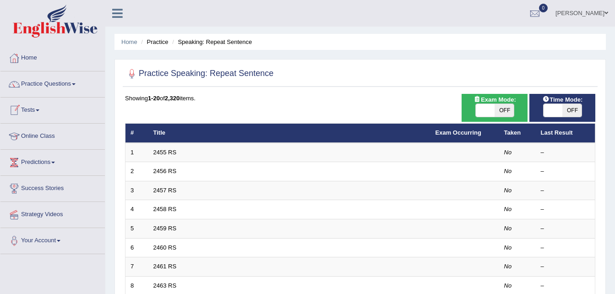
click at [185, 154] on td "2455 RS" at bounding box center [289, 152] width 282 height 19
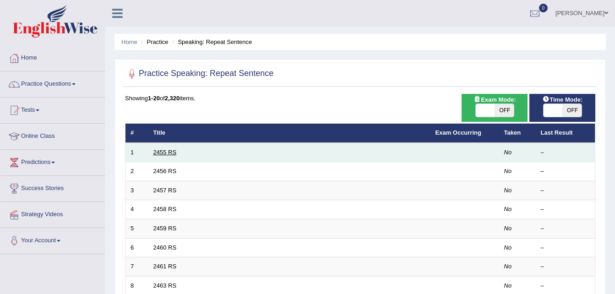
click at [160, 152] on link "2455 RS" at bounding box center [164, 152] width 23 height 7
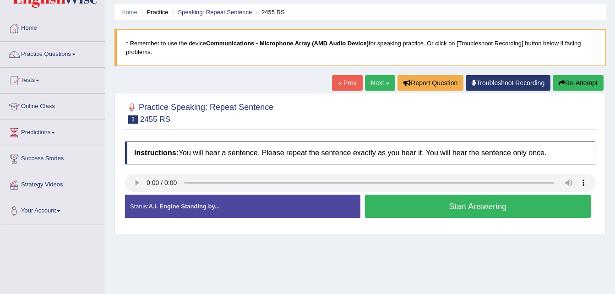
scroll to position [50, 0]
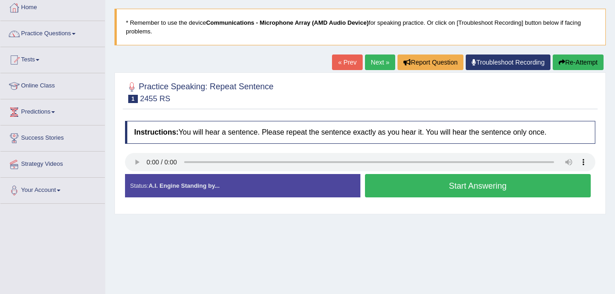
click at [420, 188] on button "Start Answering" at bounding box center [478, 185] width 226 height 23
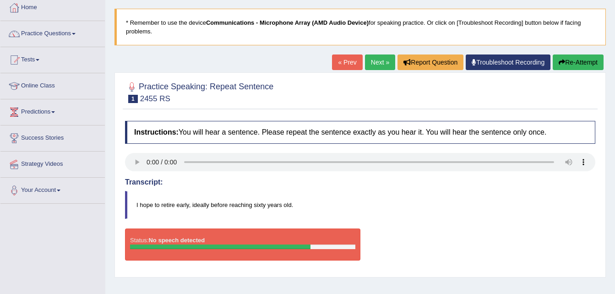
click at [577, 59] on button "Re-Attempt" at bounding box center [578, 63] width 51 height 16
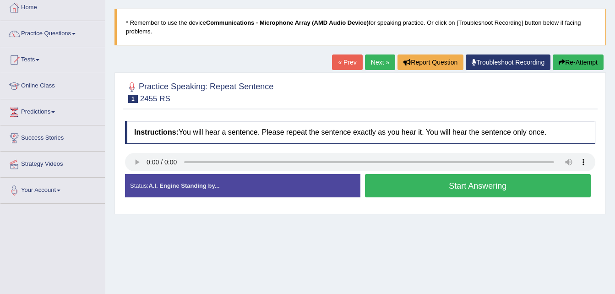
click at [412, 183] on button "Start Answering" at bounding box center [478, 185] width 226 height 23
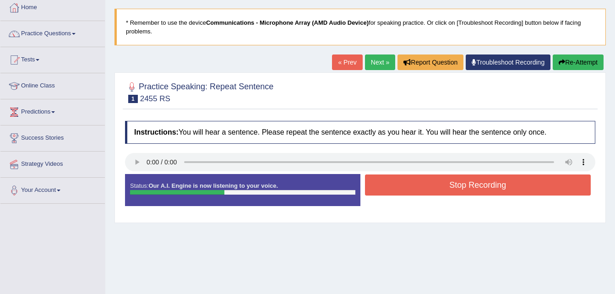
click at [412, 183] on button "Stop Recording" at bounding box center [478, 185] width 226 height 21
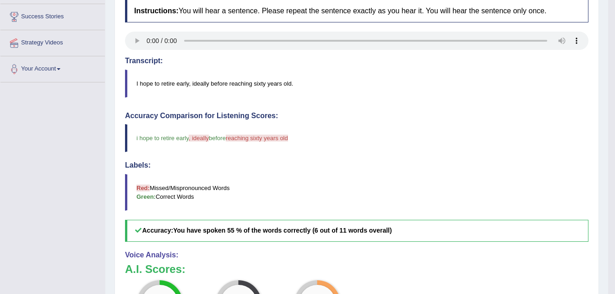
scroll to position [97, 0]
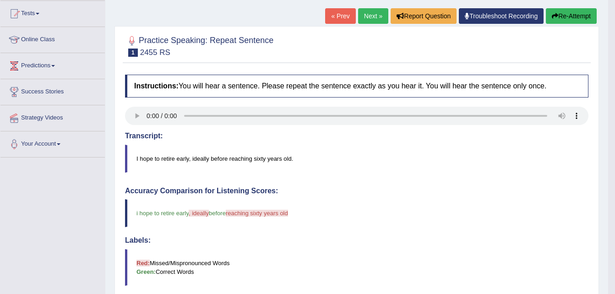
click at [566, 16] on button "Re-Attempt" at bounding box center [571, 16] width 51 height 16
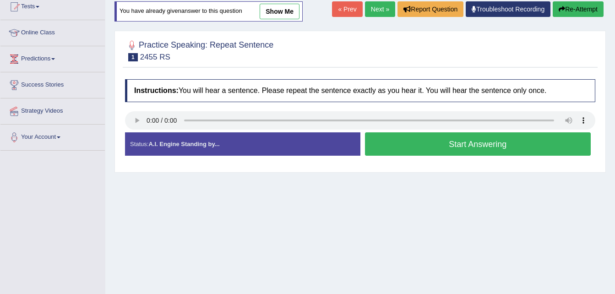
click at [483, 142] on button "Start Answering" at bounding box center [478, 143] width 226 height 23
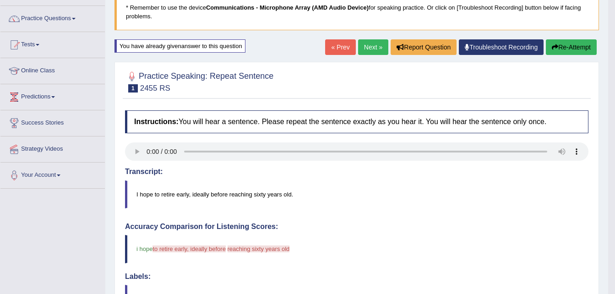
scroll to position [65, 0]
click at [579, 48] on button "Re-Attempt" at bounding box center [571, 48] width 51 height 16
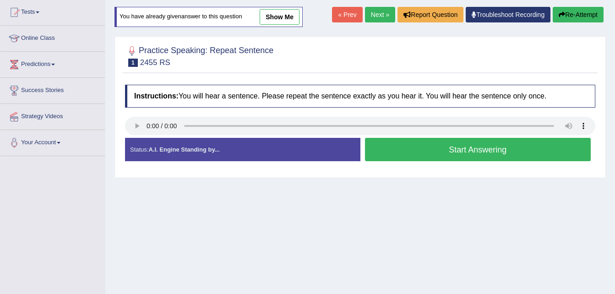
scroll to position [99, 0]
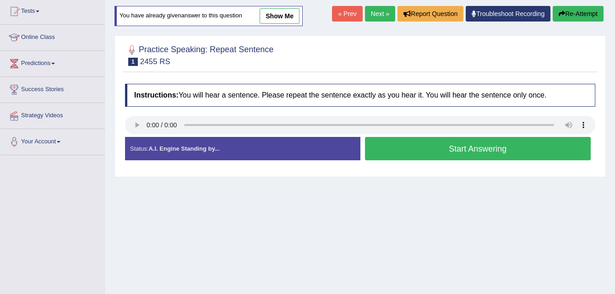
click at [468, 154] on button "Start Answering" at bounding box center [478, 148] width 226 height 23
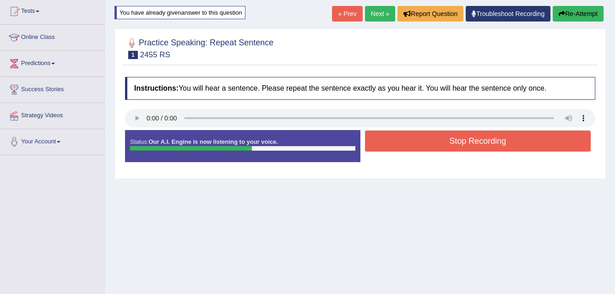
click at [470, 138] on button "Stop Recording" at bounding box center [478, 141] width 226 height 21
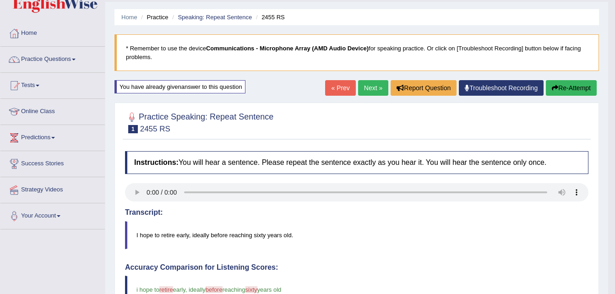
scroll to position [23, 0]
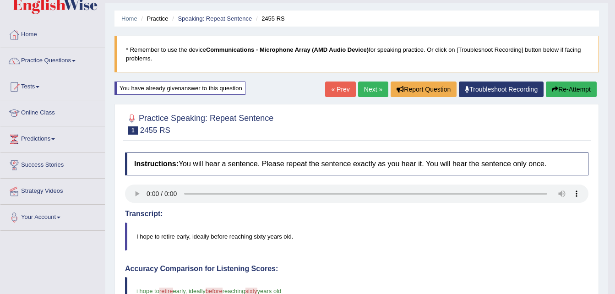
click at [563, 87] on button "Re-Attempt" at bounding box center [571, 90] width 51 height 16
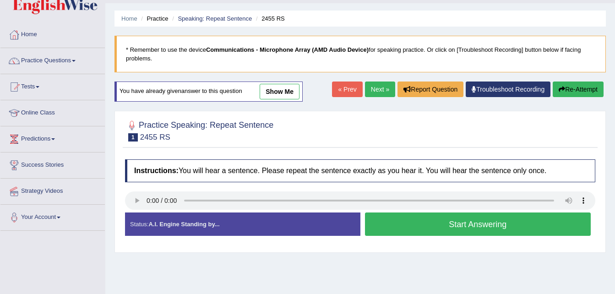
click at [477, 226] on button "Start Answering" at bounding box center [478, 224] width 226 height 23
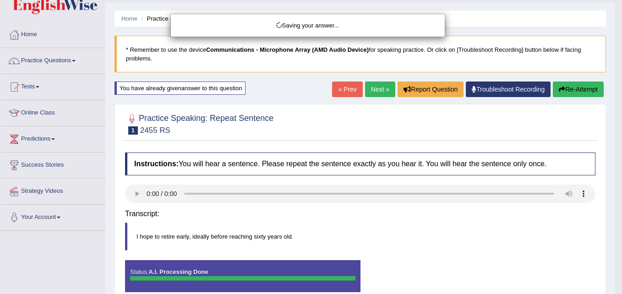
click at [342, 89] on body "Toggle navigation Home Practice Questions Speaking Practice Read Aloud Repeat S…" at bounding box center [311, 124] width 622 height 294
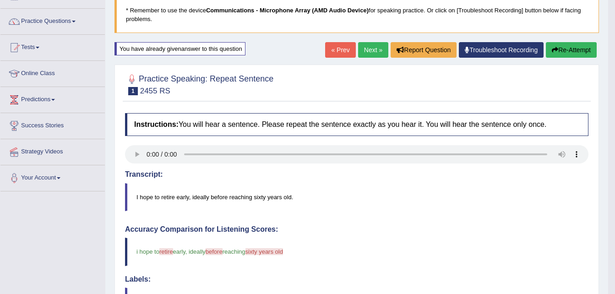
scroll to position [62, 0]
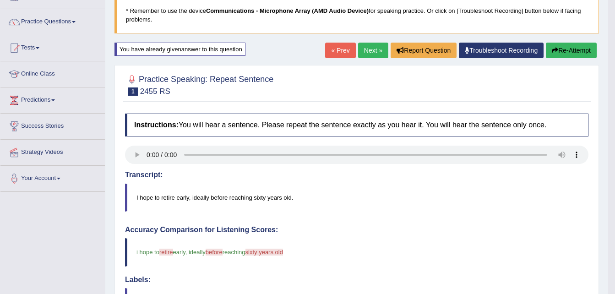
click at [576, 52] on button "Re-Attempt" at bounding box center [571, 51] width 51 height 16
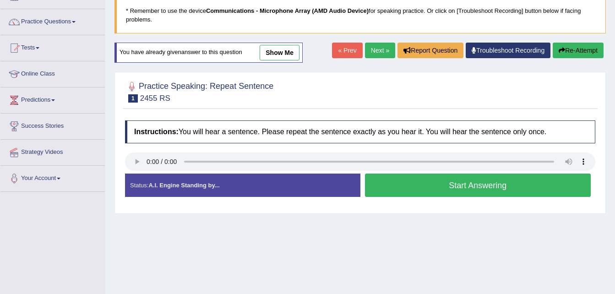
click at [500, 188] on button "Start Answering" at bounding box center [478, 185] width 226 height 23
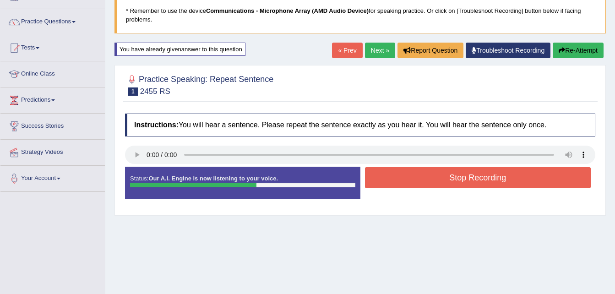
click at [500, 180] on button "Stop Recording" at bounding box center [478, 177] width 226 height 21
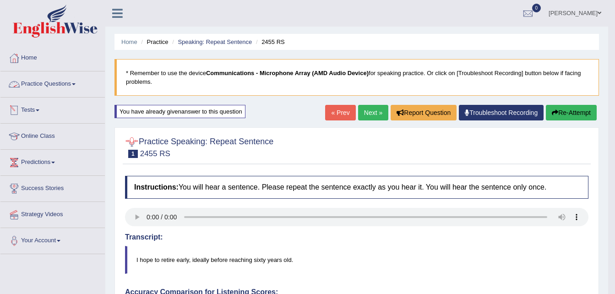
click at [72, 88] on link "Practice Questions" at bounding box center [52, 82] width 104 height 23
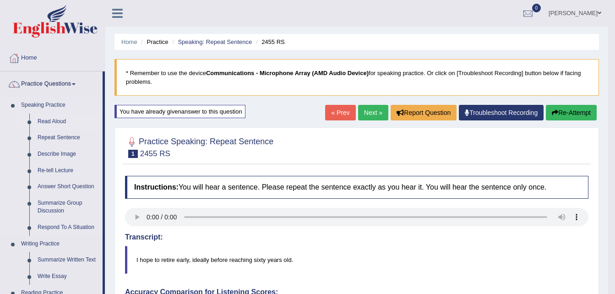
click at [54, 124] on link "Read Aloud" at bounding box center [67, 122] width 69 height 16
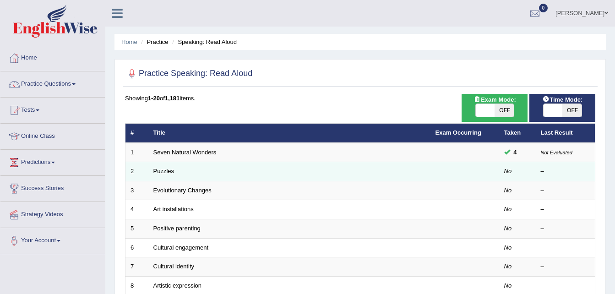
click at [246, 176] on td "Puzzles" at bounding box center [289, 171] width 282 height 19
click at [156, 173] on link "Puzzles" at bounding box center [163, 171] width 21 height 7
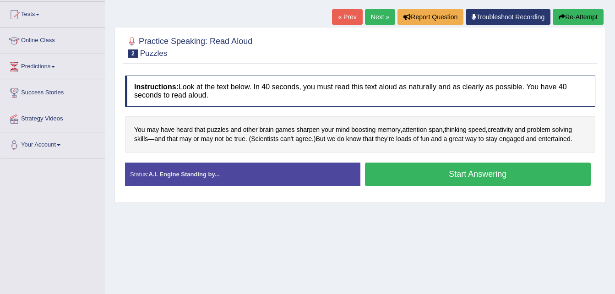
scroll to position [88, 0]
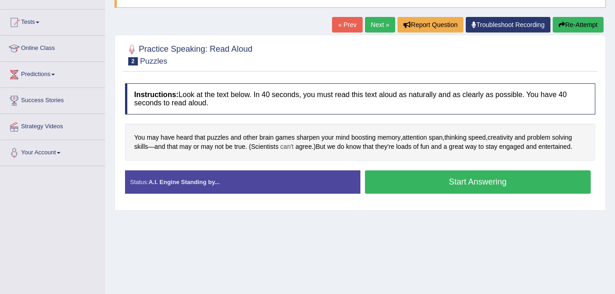
click at [286, 148] on span "can't" at bounding box center [286, 147] width 13 height 10
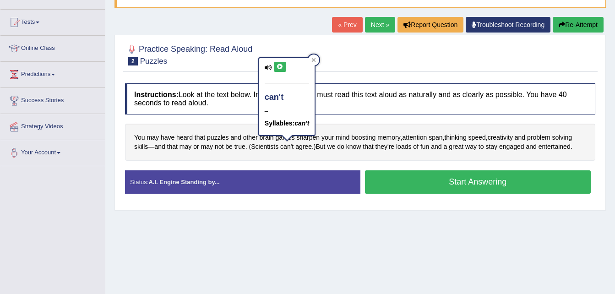
click at [268, 66] on icon at bounding box center [268, 68] width 7 height 6
click at [271, 99] on h4 "can't" at bounding box center [287, 97] width 45 height 9
click at [280, 66] on icon at bounding box center [280, 66] width 7 height 5
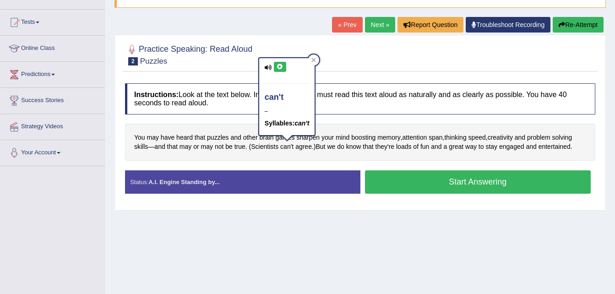
click at [280, 66] on icon at bounding box center [280, 66] width 7 height 5
click at [313, 59] on icon at bounding box center [314, 60] width 4 height 4
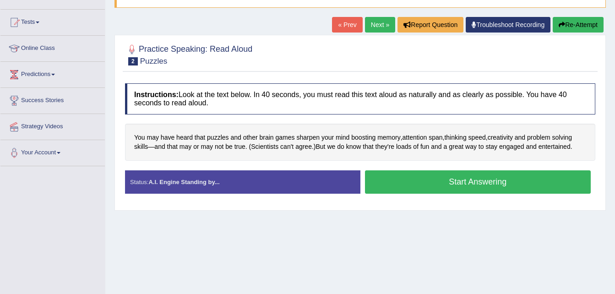
click at [443, 184] on button "Start Answering" at bounding box center [478, 181] width 226 height 23
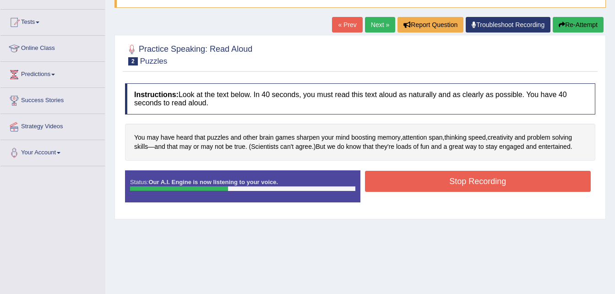
click at [443, 184] on button "Stop Recording" at bounding box center [478, 181] width 226 height 21
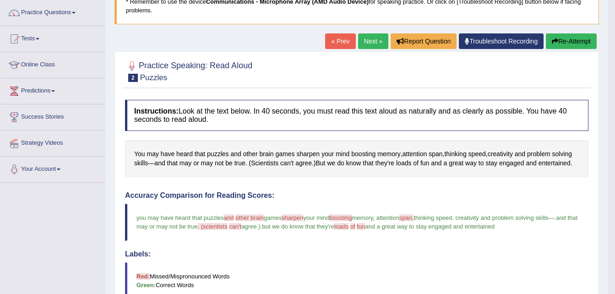
scroll to position [71, 0]
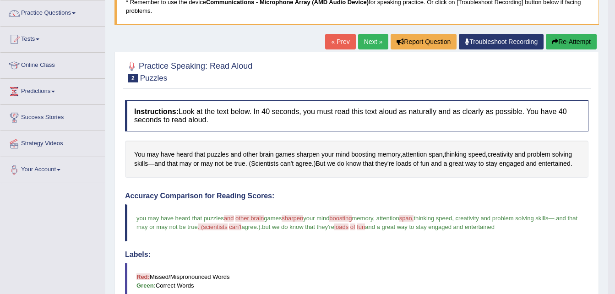
click at [574, 43] on button "Re-Attempt" at bounding box center [571, 42] width 51 height 16
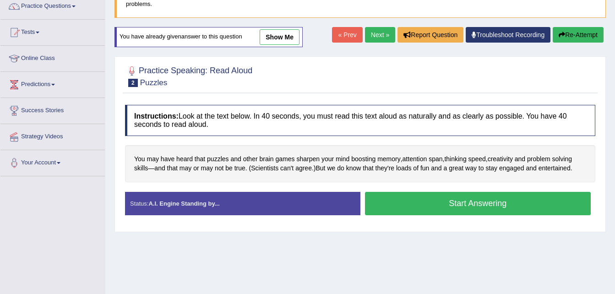
click at [485, 201] on button "Start Answering" at bounding box center [478, 203] width 226 height 23
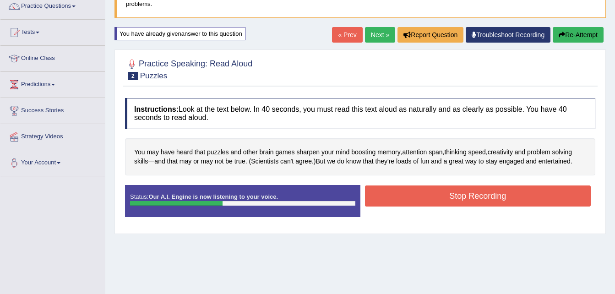
click at [485, 198] on button "Stop Recording" at bounding box center [478, 196] width 226 height 21
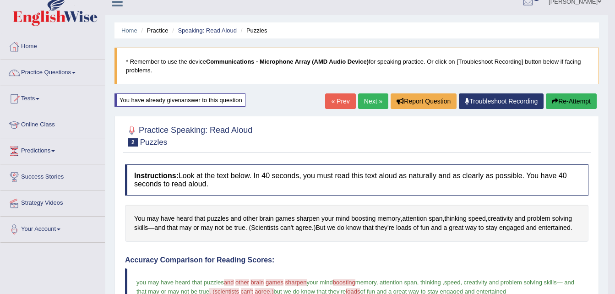
scroll to position [11, 0]
click at [35, 101] on link "Tests" at bounding box center [52, 98] width 104 height 23
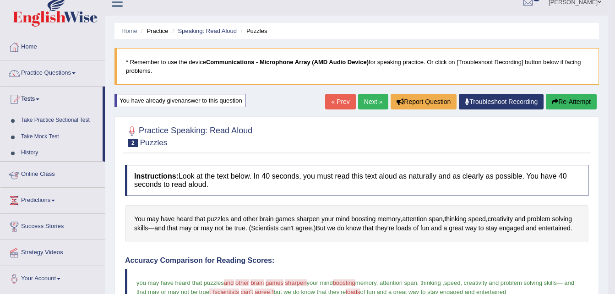
click at [34, 174] on link "Online Class" at bounding box center [52, 173] width 104 height 23
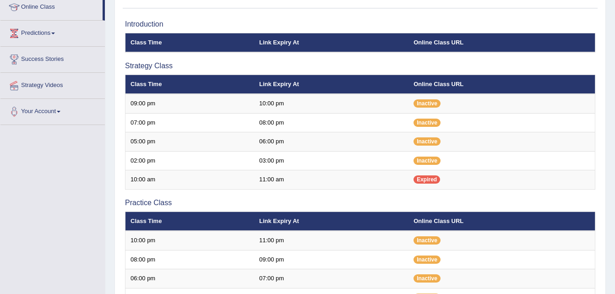
scroll to position [130, 0]
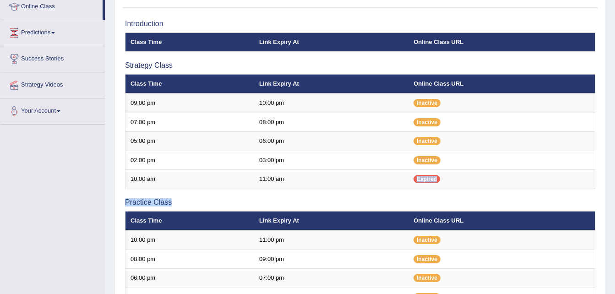
click at [361, 191] on div "Introduction Class Time Link Expiry At Online Class URL Strategy Class Class Ti…" at bounding box center [360, 239] width 475 height 448
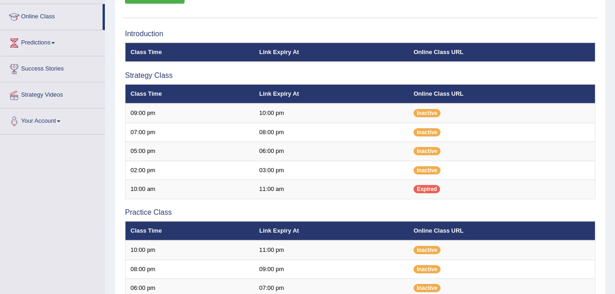
scroll to position [120, 0]
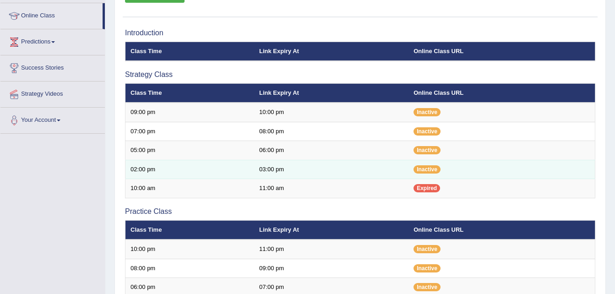
click at [182, 168] on td "02:00 pm" at bounding box center [190, 169] width 129 height 19
click at [331, 167] on td "03:00 pm" at bounding box center [331, 169] width 154 height 19
click at [442, 168] on td "Inactive" at bounding box center [502, 169] width 186 height 19
click at [430, 172] on span "Inactive" at bounding box center [427, 169] width 27 height 8
click at [421, 172] on span "Inactive" at bounding box center [427, 169] width 27 height 8
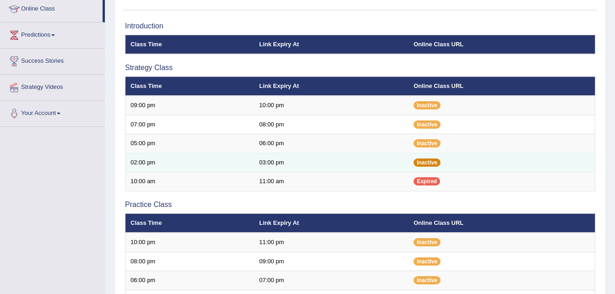
click at [424, 164] on span "Inactive" at bounding box center [427, 162] width 27 height 8
click at [399, 164] on td "03:00 pm" at bounding box center [331, 162] width 154 height 19
click at [225, 165] on td "02:00 pm" at bounding box center [190, 162] width 129 height 19
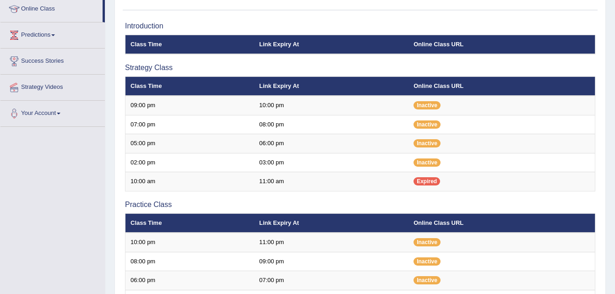
click at [451, 67] on h3 "Strategy Class" at bounding box center [360, 68] width 470 height 8
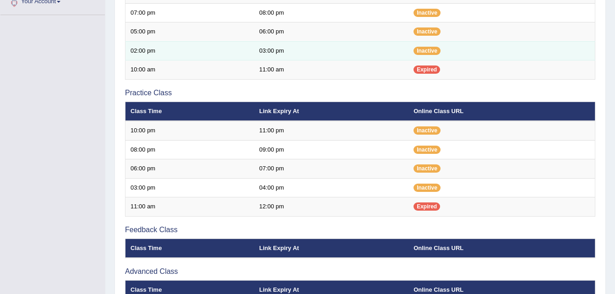
scroll to position [231, 0]
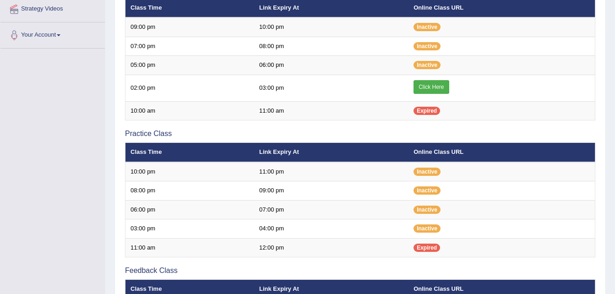
scroll to position [206, 0]
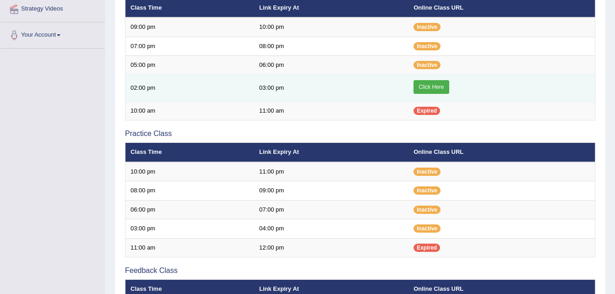
click at [433, 89] on link "Click Here" at bounding box center [431, 87] width 35 height 14
